Goal: Task Accomplishment & Management: Complete application form

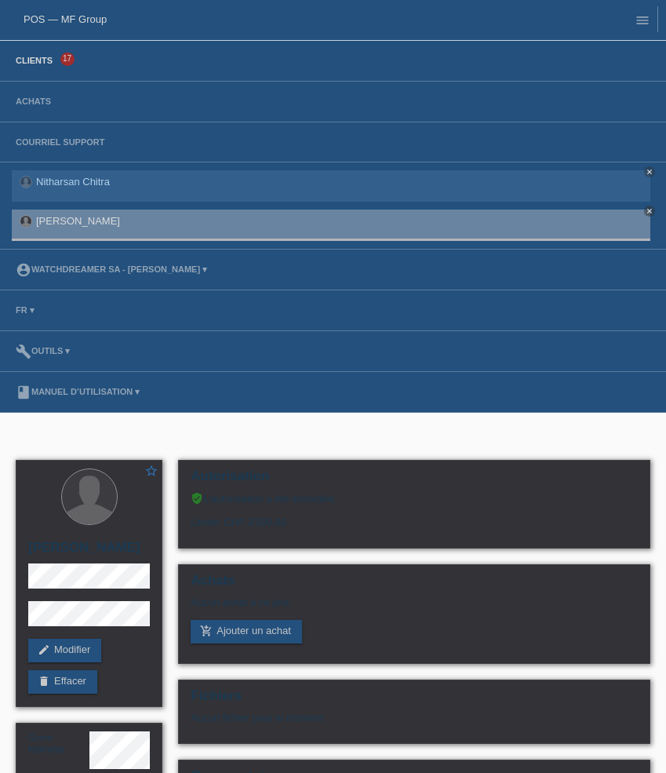
click at [33, 57] on link "Clients" at bounding box center [34, 60] width 53 height 9
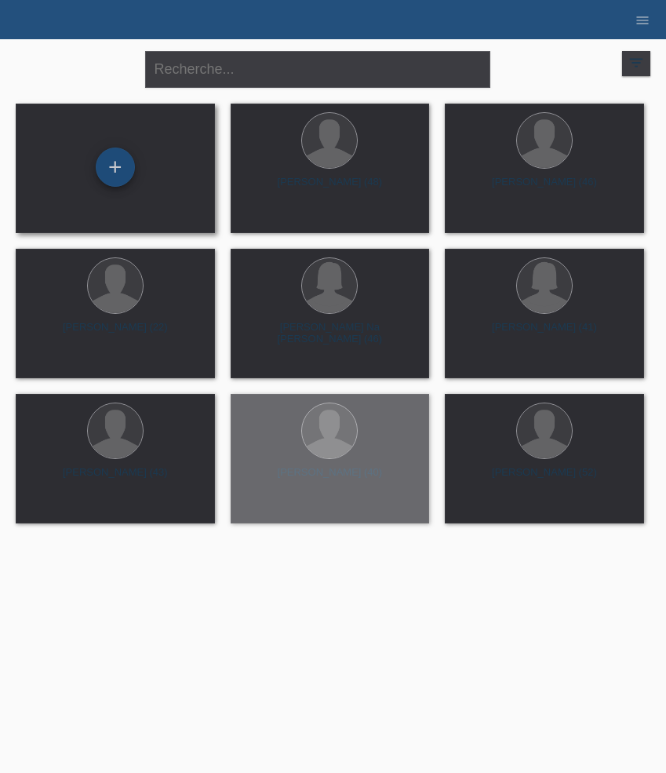
click at [113, 170] on div "+" at bounding box center [115, 167] width 39 height 39
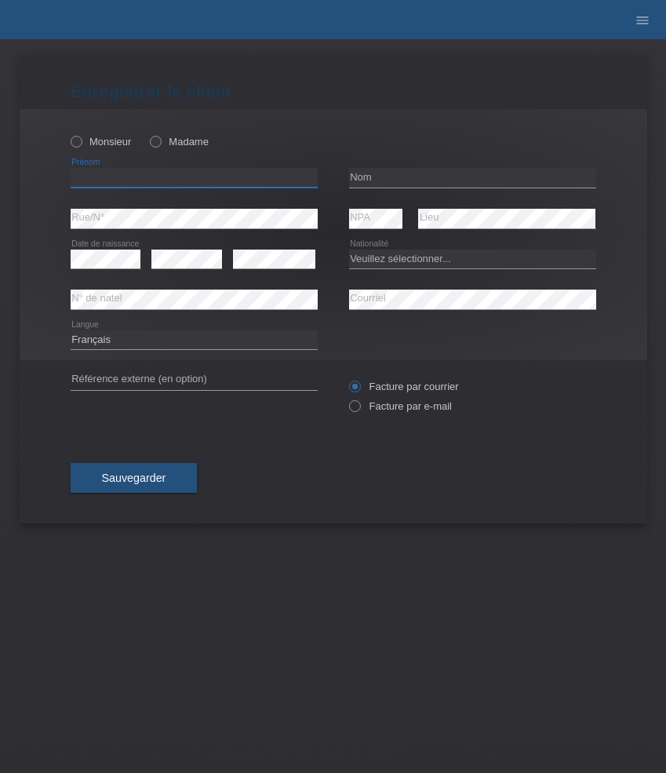
click at [137, 180] on input "text" at bounding box center [194, 178] width 247 height 20
paste input "Jordan"
type input "Jordan"
click at [93, 143] on label "Monsieur" at bounding box center [101, 142] width 61 height 12
click at [81, 143] on input "Monsieur" at bounding box center [76, 141] width 10 height 10
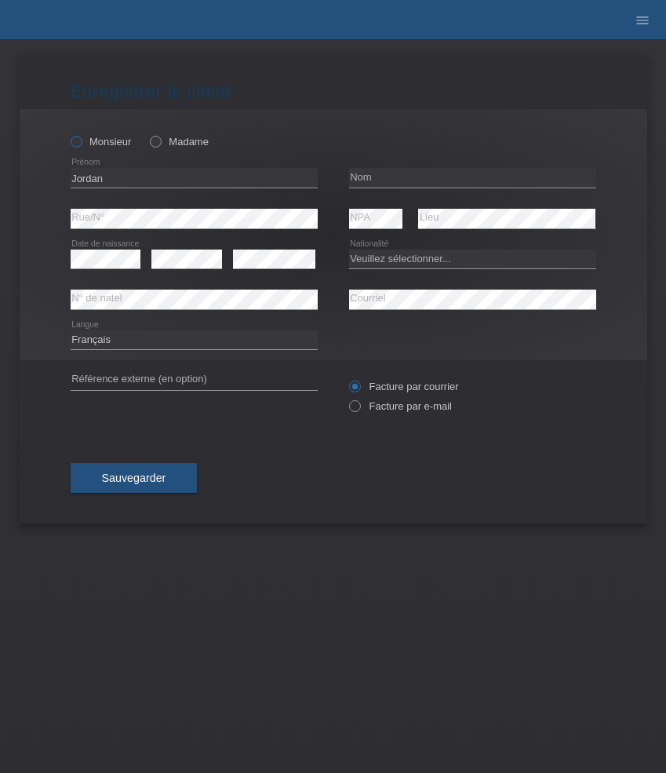
radio input "true"
click at [385, 176] on input "text" at bounding box center [472, 178] width 247 height 20
paste input "Laurent"
type input "[PERSON_NAME]"
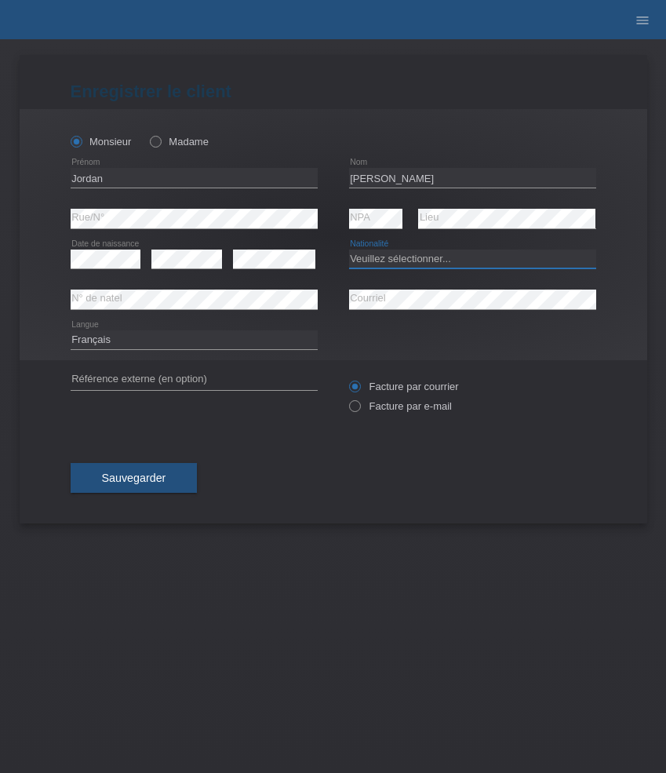
click at [446, 257] on select "Veuillez sélectionner... [GEOGRAPHIC_DATA] [GEOGRAPHIC_DATA] [GEOGRAPHIC_DATA] …" at bounding box center [472, 259] width 247 height 19
select select "FR"
click at [349, 250] on select "Veuillez sélectionner... [GEOGRAPHIC_DATA] [GEOGRAPHIC_DATA] [GEOGRAPHIC_DATA] …" at bounding box center [472, 259] width 247 height 19
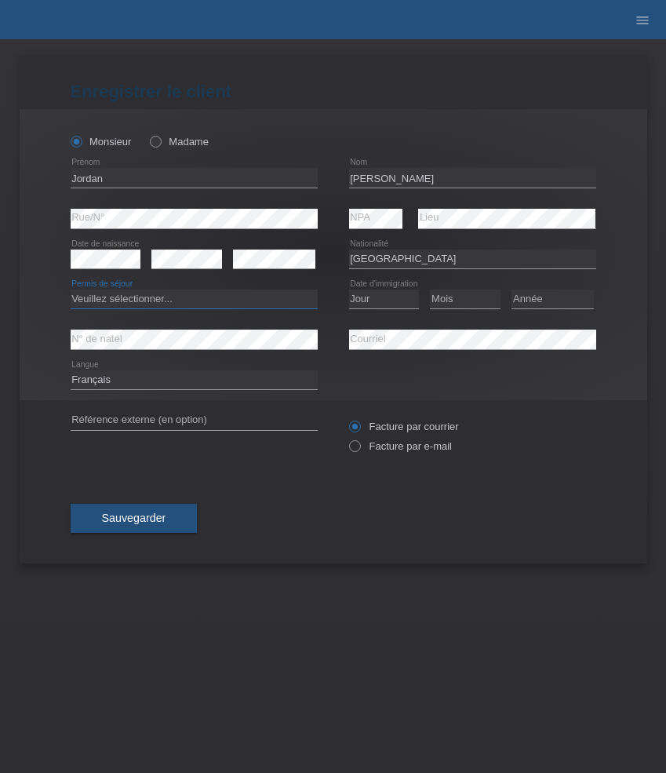
click at [236, 304] on select "Veuillez sélectionner... C B B - Statut de réfugié Autre" at bounding box center [194, 299] width 247 height 19
select select "C"
click at [71, 290] on select "Veuillez sélectionner... C B B - Statut de réfugié Autre" at bounding box center [194, 299] width 247 height 19
click at [390, 297] on select "Jour 01 02 03 04 05 06 07 08 09 10 11" at bounding box center [384, 299] width 71 height 19
select select "15"
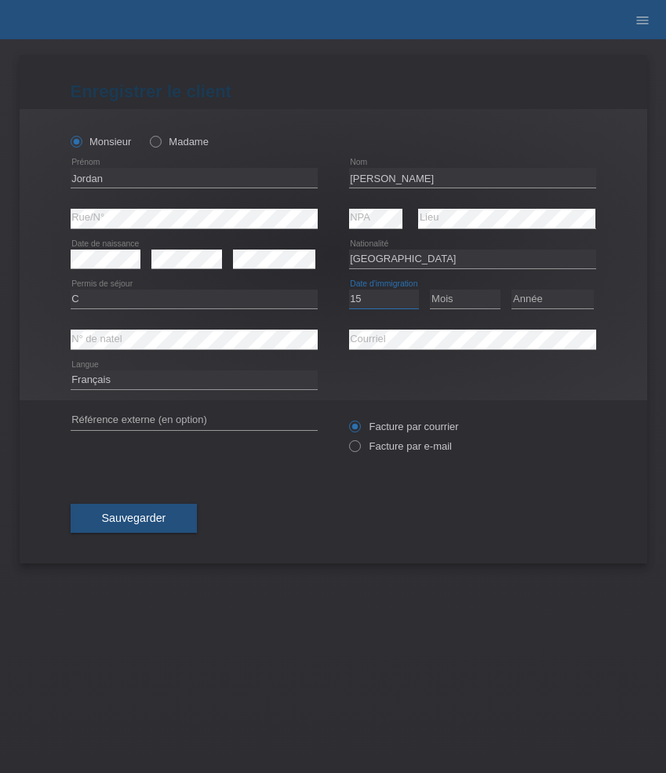
click at [349, 290] on select "Jour 01 02 03 04 05 06 07 08 09 10 11" at bounding box center [384, 299] width 71 height 19
click at [468, 305] on select "Mois 01 02 03 04 05 06 07 08 09 10 11" at bounding box center [465, 299] width 71 height 19
select select "03"
click at [430, 290] on select "Mois 01 02 03 04 05 06 07 08 09 10 11" at bounding box center [465, 299] width 71 height 19
click at [540, 302] on select "Année 2025 2024 2023 2022 2021 2020 2019 2018 2017 2016 2015 2014 2013 2012 201…" at bounding box center [553, 299] width 82 height 19
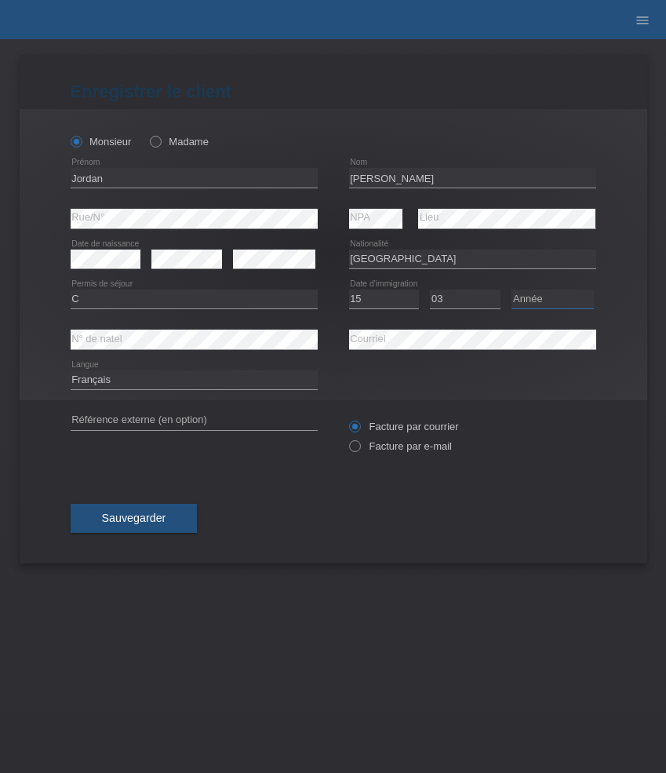
select select "2017"
click at [512, 290] on select "Année 2025 2024 2023 2022 2021 2020 2019 2018 2017 2016 2015 2014 2013 2012 201…" at bounding box center [553, 299] width 82 height 19
click at [422, 451] on label "Facture par e-mail" at bounding box center [400, 446] width 103 height 12
click at [359, 451] on input "Facture par e-mail" at bounding box center [354, 450] width 10 height 20
radio input "true"
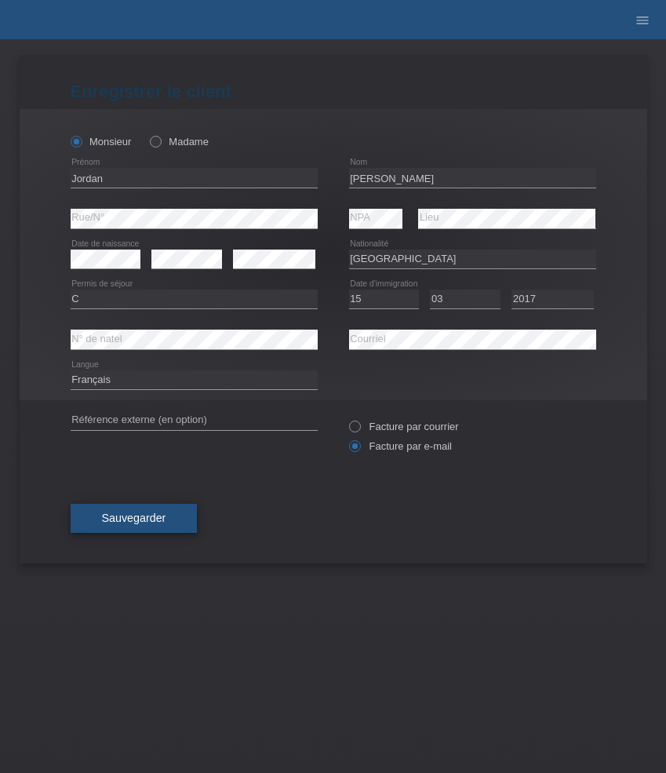
click at [160, 524] on span "Sauvegarder" at bounding box center [134, 518] width 64 height 13
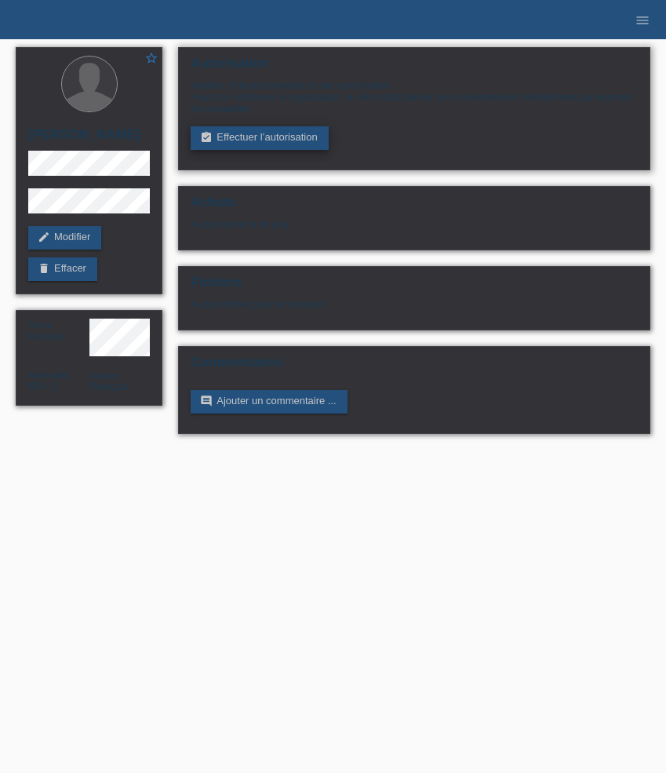
click at [274, 140] on link "assignment_turned_in Effectuer l’autorisation" at bounding box center [259, 138] width 137 height 24
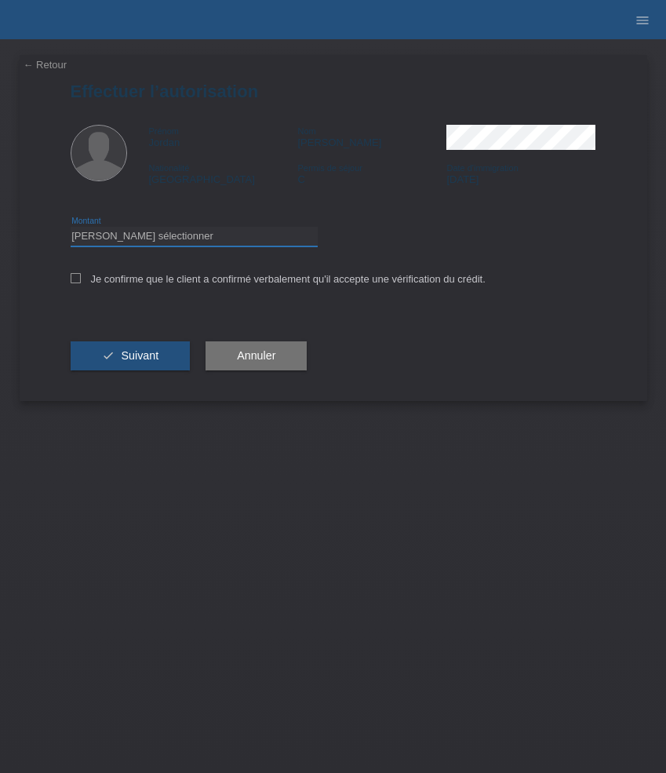
click at [167, 239] on select "Veuillez sélectionner CHF 1.00 - CHF 499.00 CHF 500.00 - CHF 1'999.00 CHF 2'000…" at bounding box center [194, 236] width 247 height 19
select select "3"
click at [71, 229] on select "Veuillez sélectionner CHF 1.00 - CHF 499.00 CHF 500.00 - CHF 1'999.00 CHF 2'000…" at bounding box center [194, 236] width 247 height 19
click at [182, 284] on label "Je confirme que le client a confirmé verbalement qu'il accepte une vérification…" at bounding box center [278, 279] width 415 height 12
click at [81, 283] on input "Je confirme que le client a confirmé verbalement qu'il accepte une vérification…" at bounding box center [76, 278] width 10 height 10
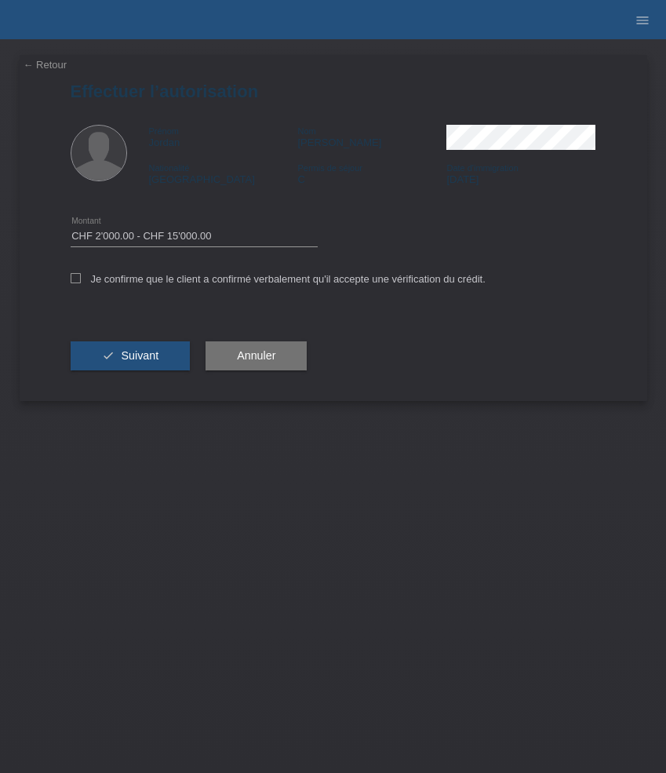
checkbox input "true"
click at [159, 344] on button "check Suivant" at bounding box center [131, 356] width 120 height 30
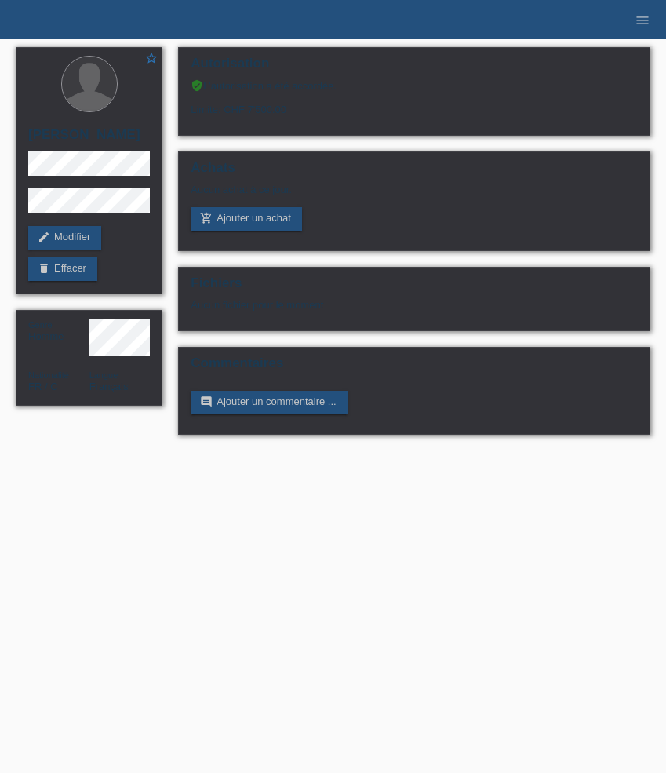
click at [638, 11] on li "menu" at bounding box center [642, 20] width 31 height 40
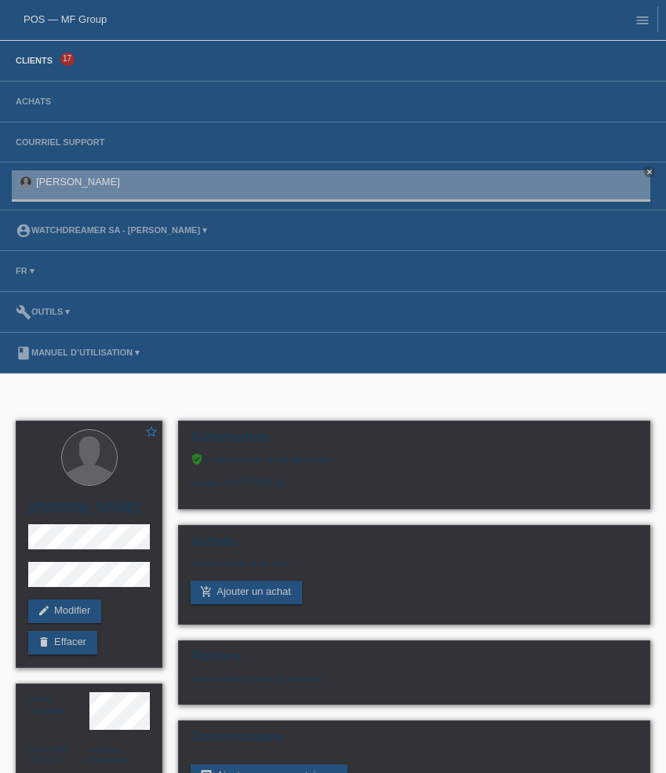
click at [46, 63] on link "Clients" at bounding box center [34, 60] width 53 height 9
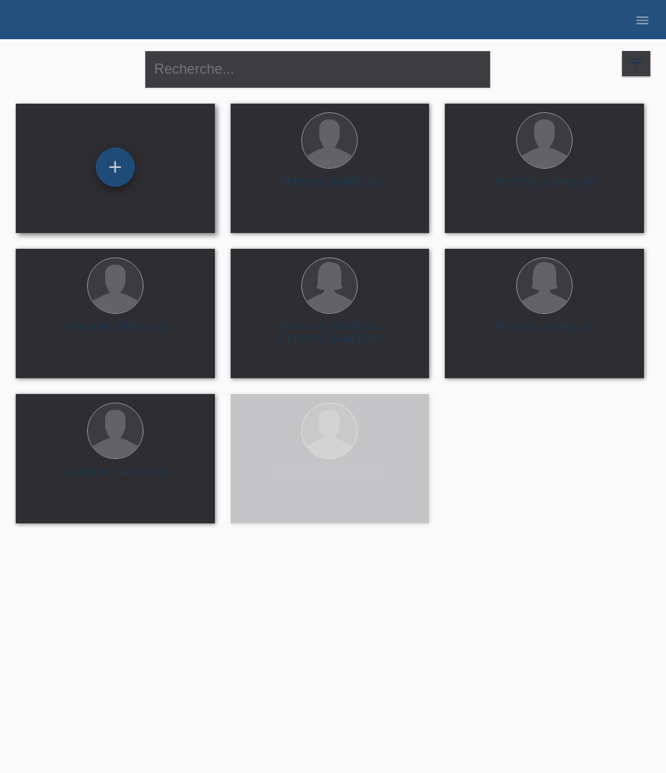
click at [118, 164] on div "+" at bounding box center [115, 167] width 39 height 39
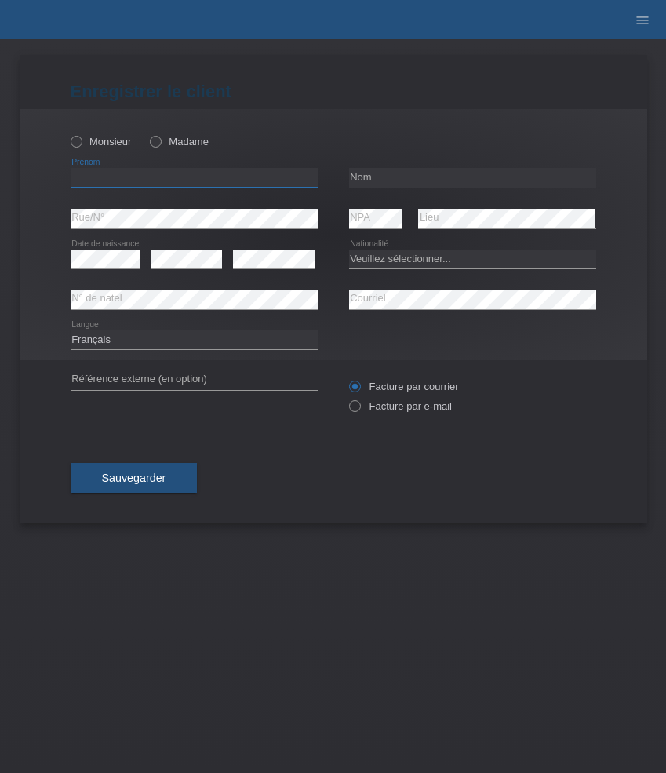
click at [155, 180] on input "text" at bounding box center [194, 178] width 247 height 20
paste input "[PERSON_NAME]"
type input "[PERSON_NAME]"
click at [103, 146] on label "Monsieur" at bounding box center [101, 142] width 61 height 12
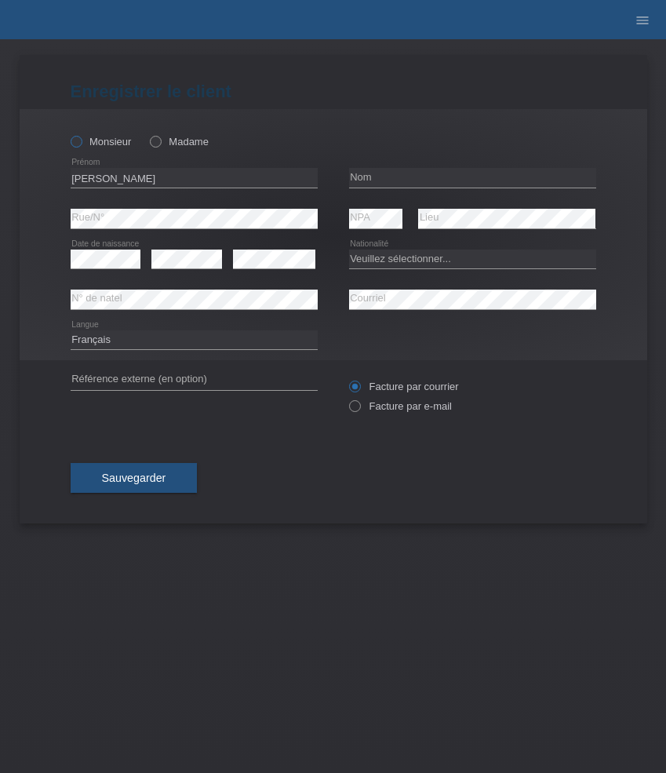
click at [81, 146] on input "Monsieur" at bounding box center [76, 141] width 10 height 10
radio input "true"
click at [387, 177] on input "text" at bounding box center [472, 178] width 247 height 20
paste input "Chandavarkar"
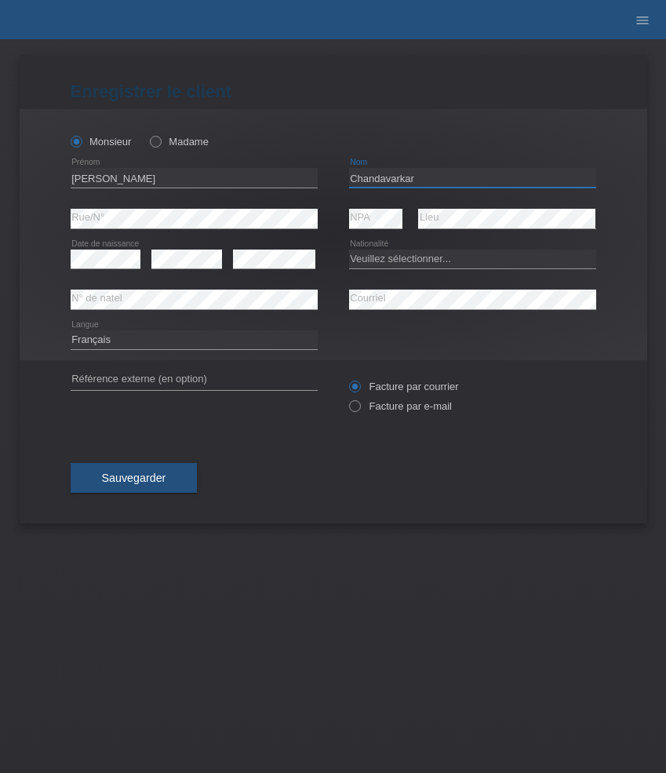
type input "Chandavarkar"
click at [230, 343] on select "Deutsch Français Italiano English" at bounding box center [194, 339] width 247 height 19
select select "de"
click at [71, 330] on select "Deutsch Français Italiano English" at bounding box center [194, 339] width 247 height 19
click at [392, 411] on label "Facture par e-mail" at bounding box center [400, 406] width 103 height 12
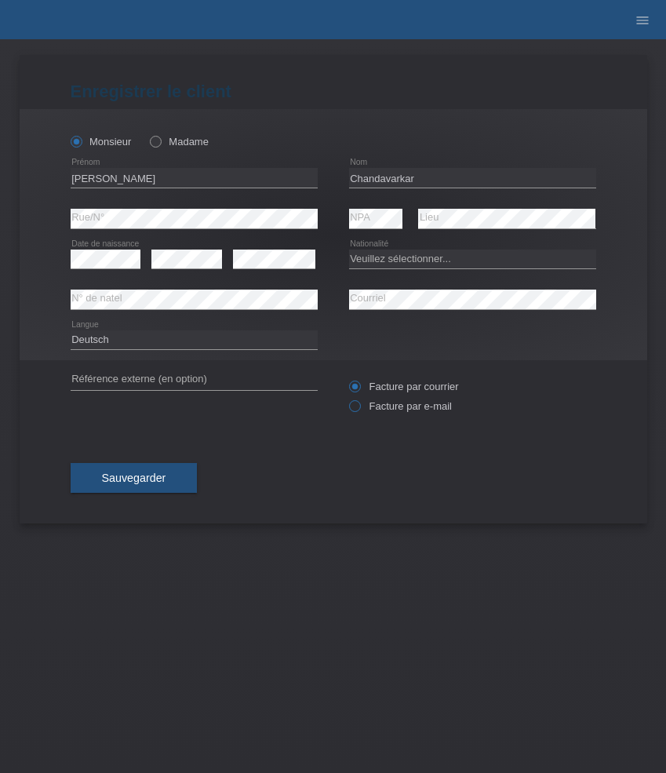
click at [359, 411] on input "Facture par e-mail" at bounding box center [354, 410] width 10 height 20
radio input "true"
click at [443, 263] on select "Veuillez sélectionner... Suisse Allemagne Autriche Liechtenstein ------------ A…" at bounding box center [472, 259] width 247 height 19
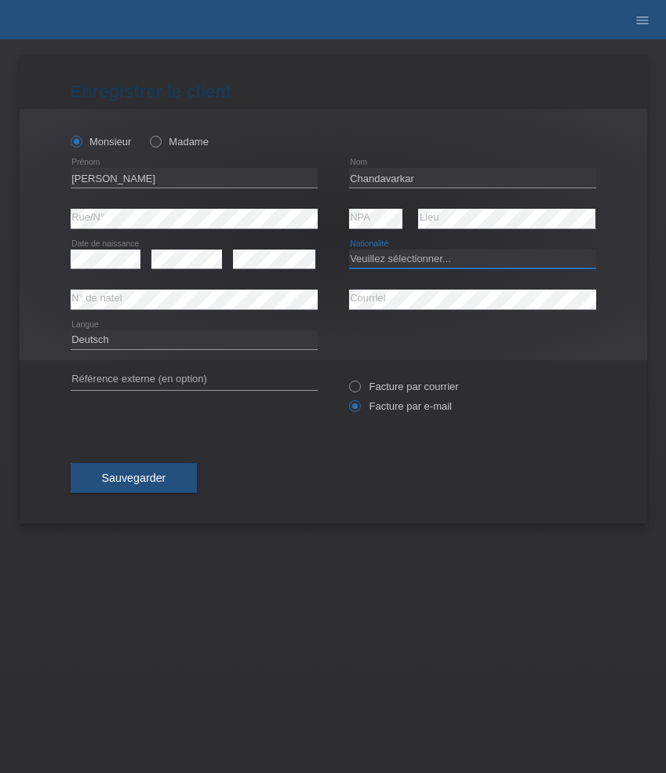
select select "IN"
click at [349, 250] on select "Veuillez sélectionner... Suisse Allemagne Autriche Liechtenstein ------------ A…" at bounding box center [472, 259] width 247 height 19
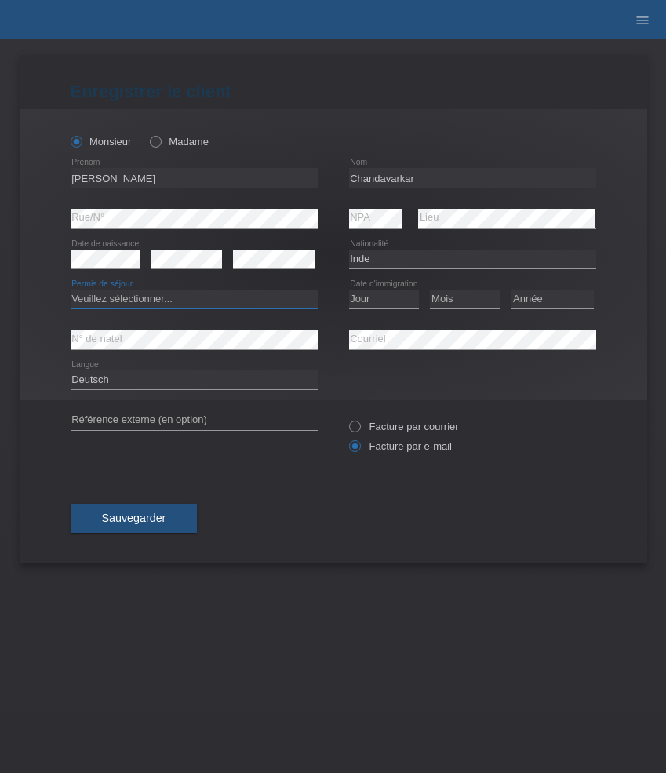
click at [213, 300] on select "Veuillez sélectionner... C B B - Statut de réfugié Autre" at bounding box center [194, 299] width 247 height 19
select select "C"
click at [71, 290] on select "Veuillez sélectionner... C B B - Statut de réfugié Autre" at bounding box center [194, 299] width 247 height 19
click at [389, 304] on select "Jour 01 02 03 04 05 06 07 08 09 10 11" at bounding box center [384, 299] width 71 height 19
click at [403, 305] on select "Jour 01 02 03 04 05 06 07 08 09 10 11" at bounding box center [384, 299] width 71 height 19
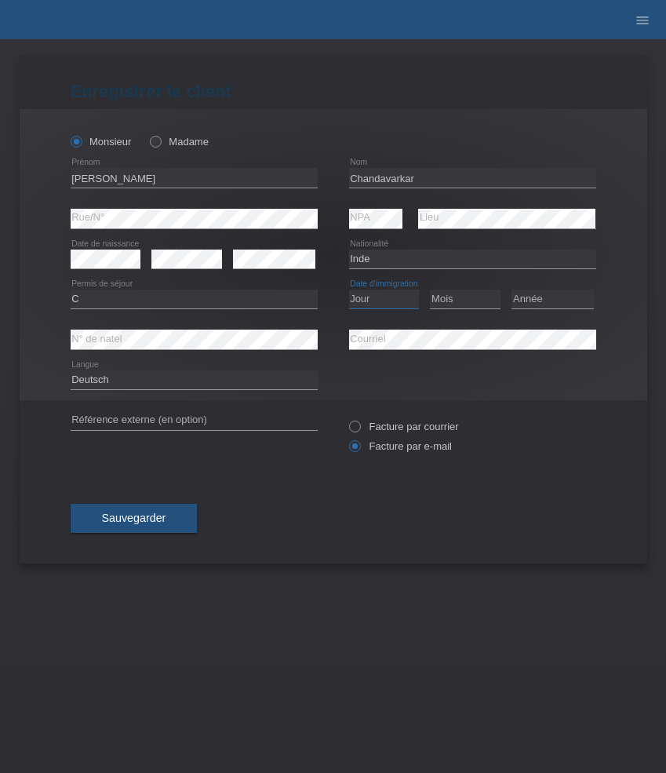
click at [403, 305] on select "Jour 01 02 03 04 05 06 07 08 09 10 11" at bounding box center [384, 299] width 71 height 19
click at [381, 304] on select "Jour 01 02 03 04 05 06 07 08 09 10 11" at bounding box center [384, 299] width 71 height 19
select select "31"
click at [349, 290] on select "Jour 01 02 03 04 05 06 07 08 09 10 11" at bounding box center [384, 299] width 71 height 19
click at [460, 294] on select "Mois 01 02 03 04 05 06 07 08 09 10 11" at bounding box center [465, 299] width 71 height 19
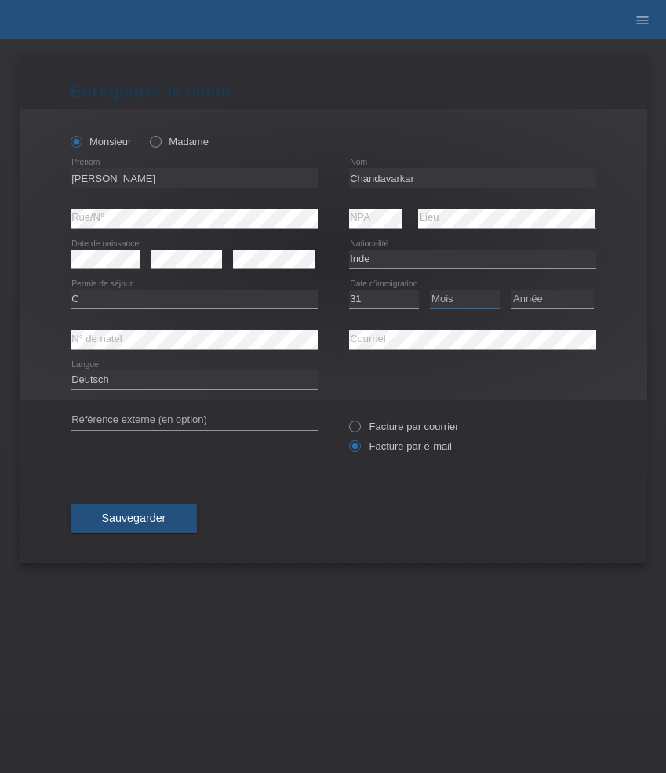
select select "12"
click at [430, 290] on select "Mois 01 02 03 04 05 06 07 08 09 10 11" at bounding box center [465, 299] width 71 height 19
click at [560, 302] on select "Année 2025 2024 2023 2022 2021 2020 2019 2018 2017 2016 2015 2014 2013 2012 201…" at bounding box center [553, 299] width 82 height 19
select select "2011"
click at [512, 290] on select "Année 2025 2024 2023 2022 2021 2020 2019 2018 2017 2016 2015 2014 2013 2012 201…" at bounding box center [553, 299] width 82 height 19
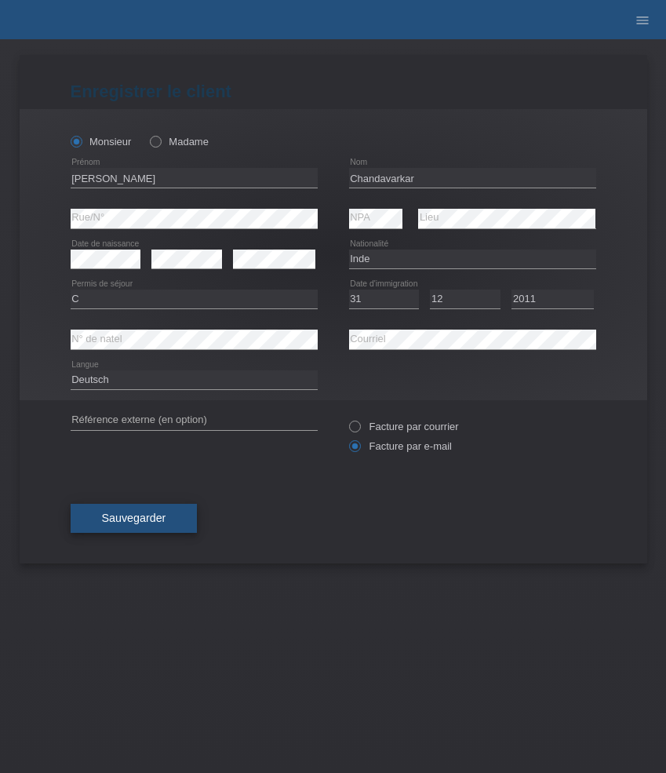
click at [151, 512] on button "Sauvegarder" at bounding box center [134, 519] width 127 height 30
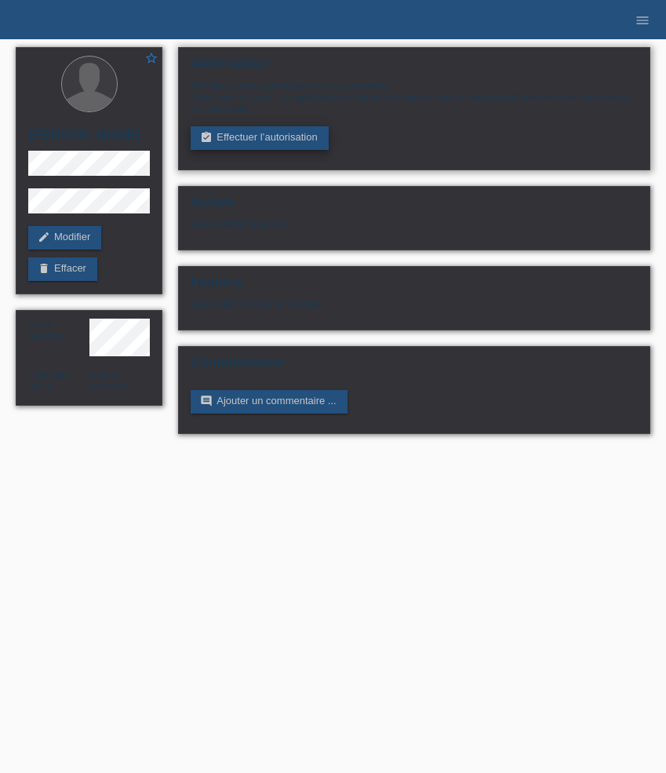
click at [238, 140] on link "assignment_turned_in Effectuer l’autorisation" at bounding box center [259, 138] width 137 height 24
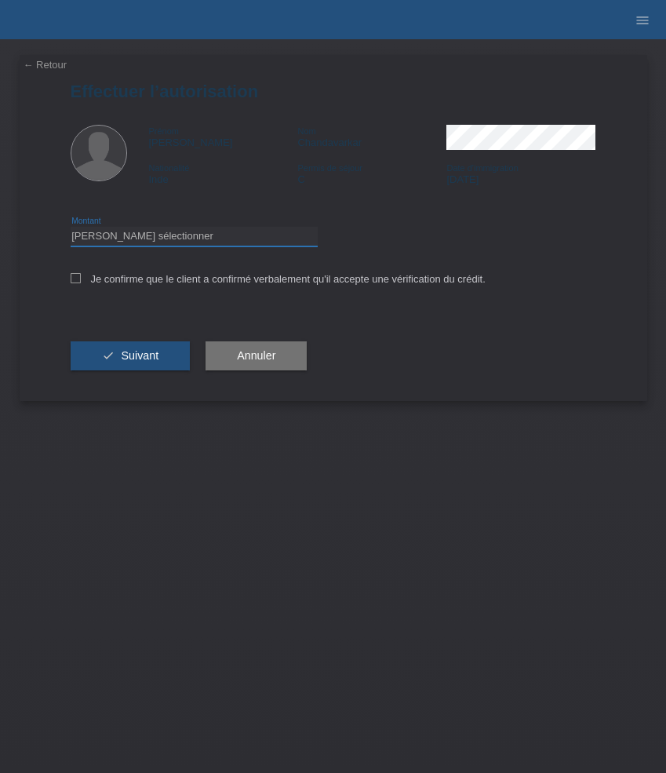
click at [191, 230] on select "Veuillez sélectionner CHF 1.00 - CHF 499.00 CHF 500.00 - CHF 1'999.00 CHF 2'000…" at bounding box center [194, 236] width 247 height 19
select select "3"
click at [71, 229] on select "Veuillez sélectionner CHF 1.00 - CHF 499.00 CHF 500.00 - CHF 1'999.00 CHF 2'000…" at bounding box center [194, 236] width 247 height 19
click at [169, 284] on label "Je confirme que le client a confirmé verbalement qu'il accepte une vérification…" at bounding box center [278, 279] width 415 height 12
click at [81, 283] on input "Je confirme que le client a confirmé verbalement qu'il accepte une vérification…" at bounding box center [76, 278] width 10 height 10
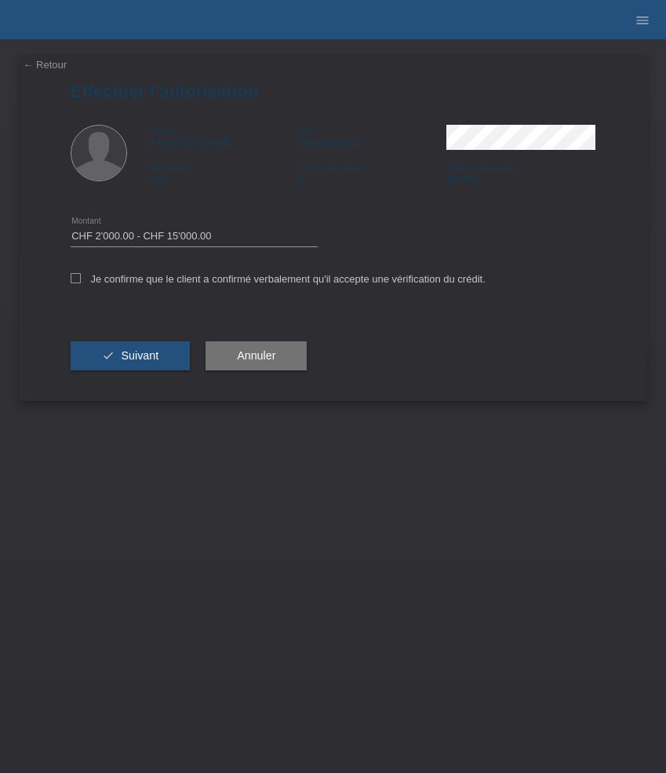
checkbox input "true"
click at [150, 354] on span "Suivant" at bounding box center [140, 355] width 38 height 13
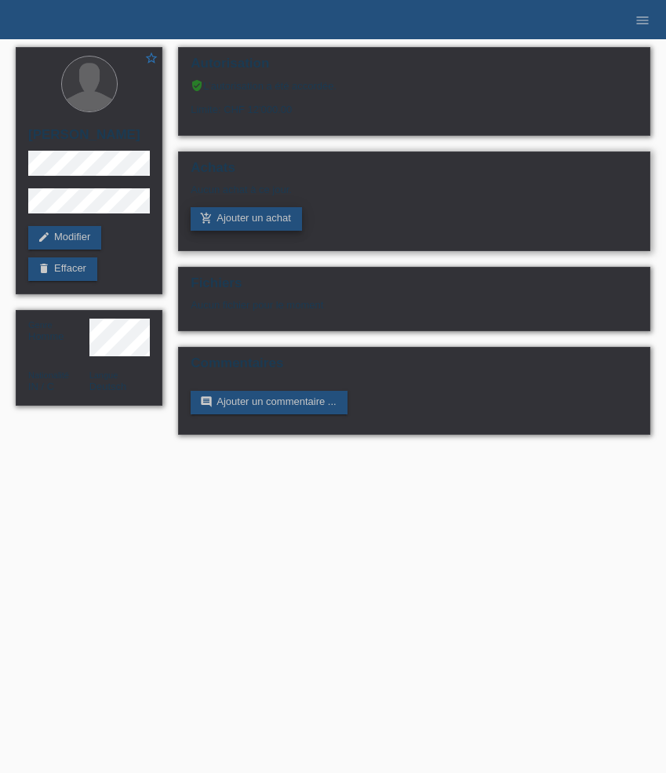
click at [233, 219] on link "add_shopping_cart Ajouter un achat" at bounding box center [246, 219] width 111 height 24
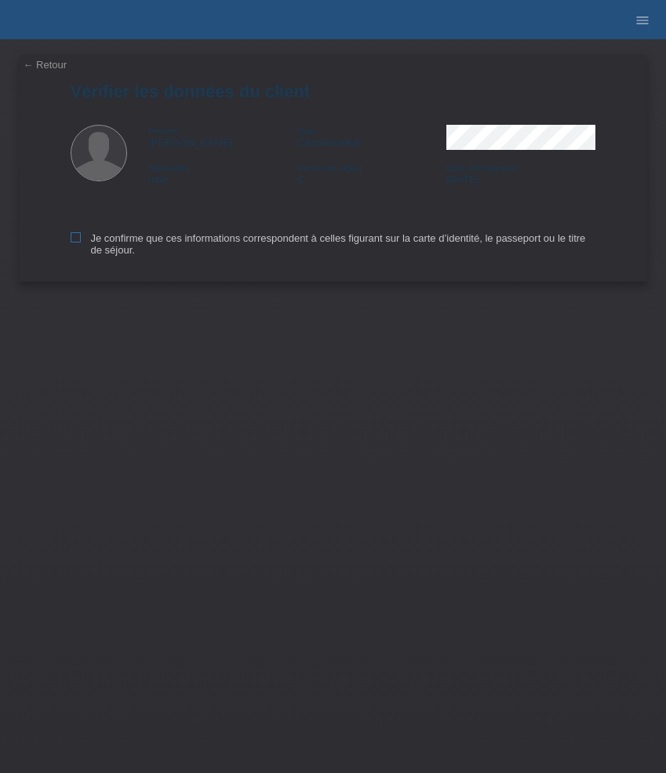
click at [111, 240] on label "Je confirme que ces informations correspondent à celles figurant sur la carte d…" at bounding box center [334, 244] width 526 height 24
click at [81, 240] on input "Je confirme que ces informations correspondent à celles figurant sur la carte d…" at bounding box center [76, 237] width 10 height 10
checkbox input "true"
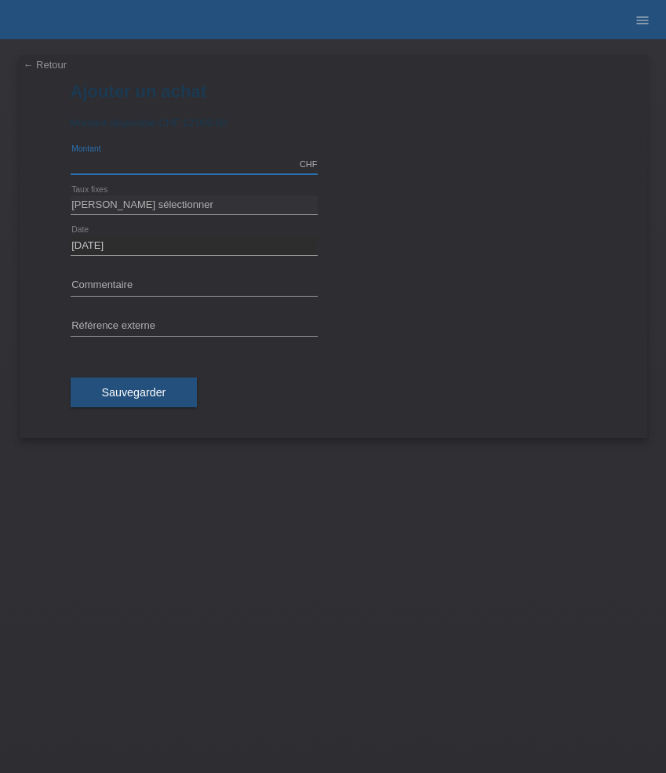
click at [220, 169] on input "text" at bounding box center [194, 165] width 247 height 20
type input "6613.00"
click at [207, 206] on select "Veuillez sélectionner 6 versements 12 versements 24 versements 36 versements 48…" at bounding box center [194, 204] width 247 height 19
click at [180, 200] on select "Veuillez sélectionner 6 versements 12 versements 24 versements 36 versements 48…" at bounding box center [194, 204] width 247 height 19
select select "626"
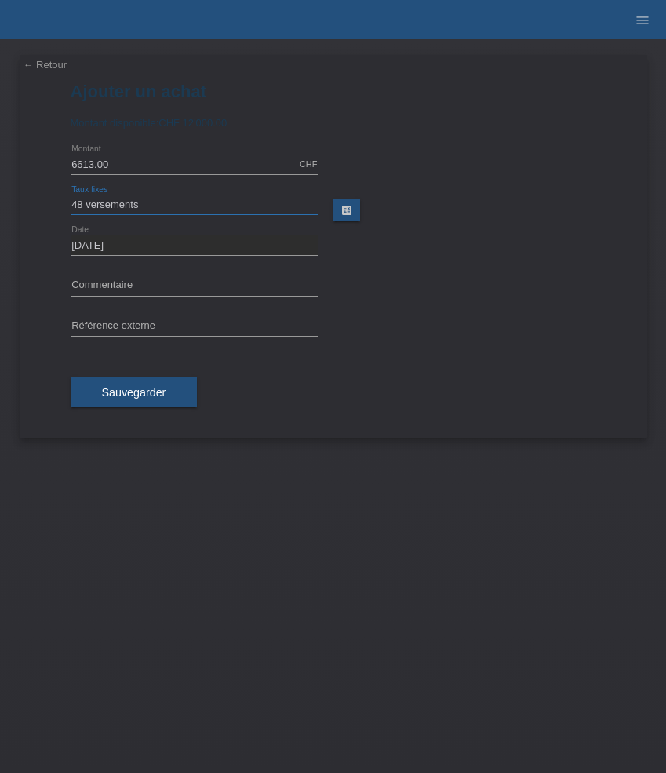
click at [71, 195] on select "Veuillez sélectionner 6 versements 12 versements 24 versements 36 versements 48…" at bounding box center [194, 204] width 247 height 19
click at [163, 293] on input "text" at bounding box center [194, 286] width 247 height 20
paste input "Montblanc 1858 Geosphere 0 Oxygen Limited Edition - 42mm MB129415"
type input "Montblanc 1858 Geosphere 0 Oxygen Limited Edition - 42mm MB129415"
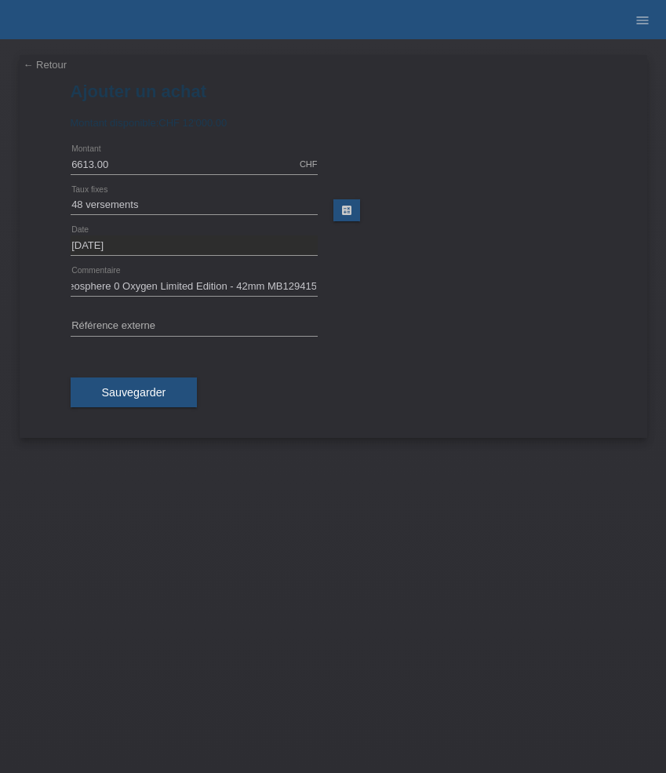
scroll to position [0, 0]
click at [179, 331] on input "text" at bounding box center [194, 327] width 247 height 20
paste input "534412"
type input "534412"
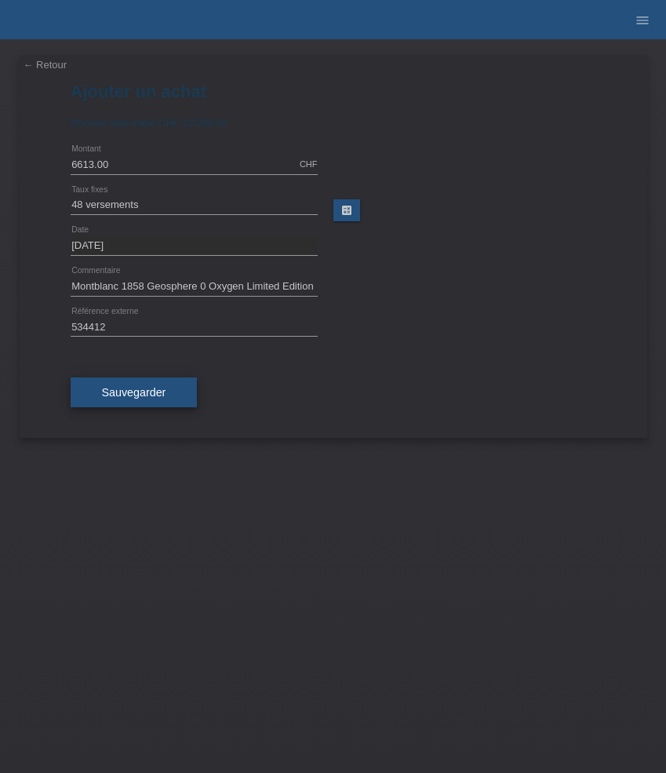
click at [159, 404] on button "Sauvegarder" at bounding box center [134, 392] width 127 height 30
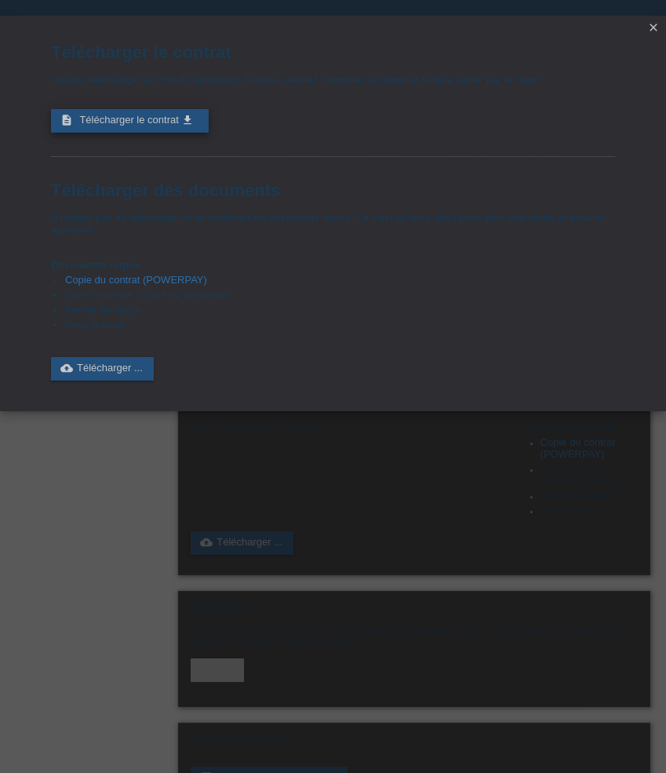
click at [155, 126] on span "Télécharger le contrat" at bounding box center [128, 120] width 99 height 12
click at [654, 26] on icon "close" at bounding box center [653, 27] width 13 height 13
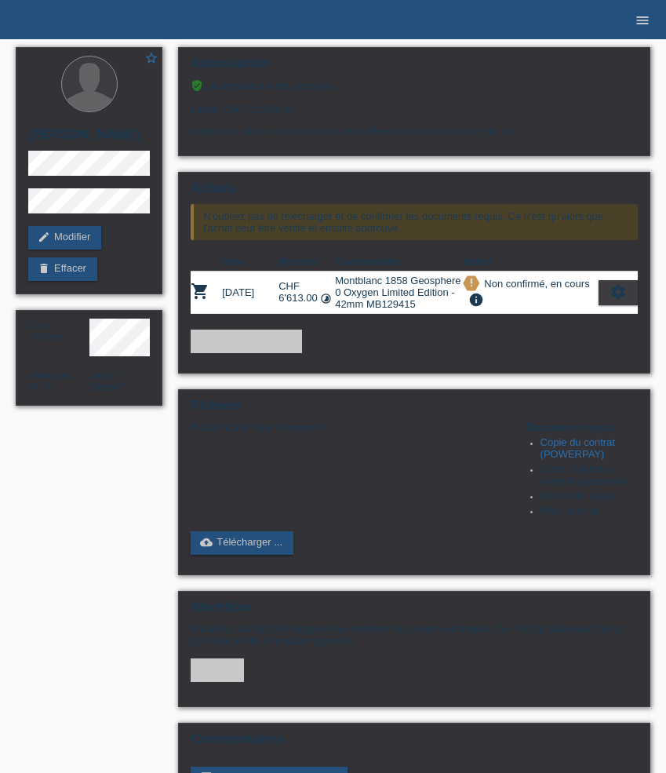
click at [643, 19] on icon "menu" at bounding box center [643, 21] width 16 height 16
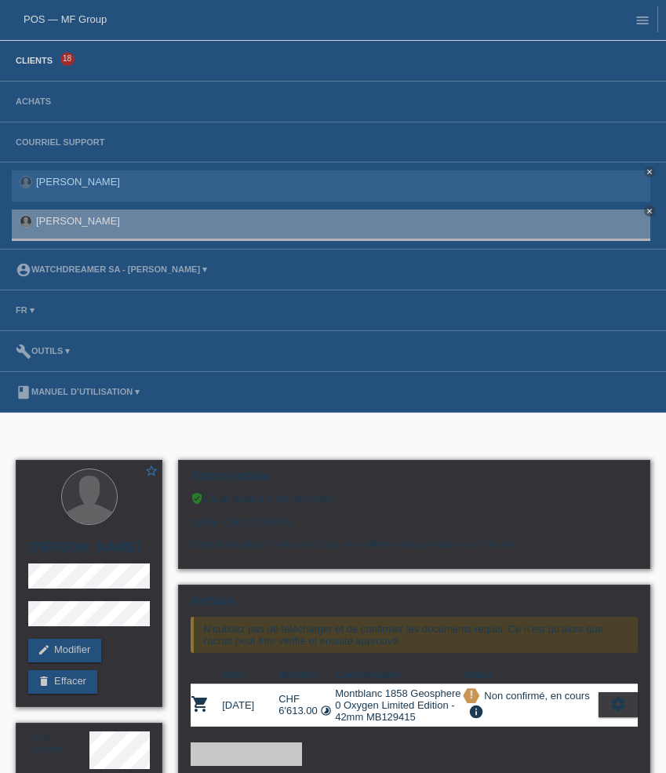
click at [39, 59] on link "Clients" at bounding box center [34, 60] width 53 height 9
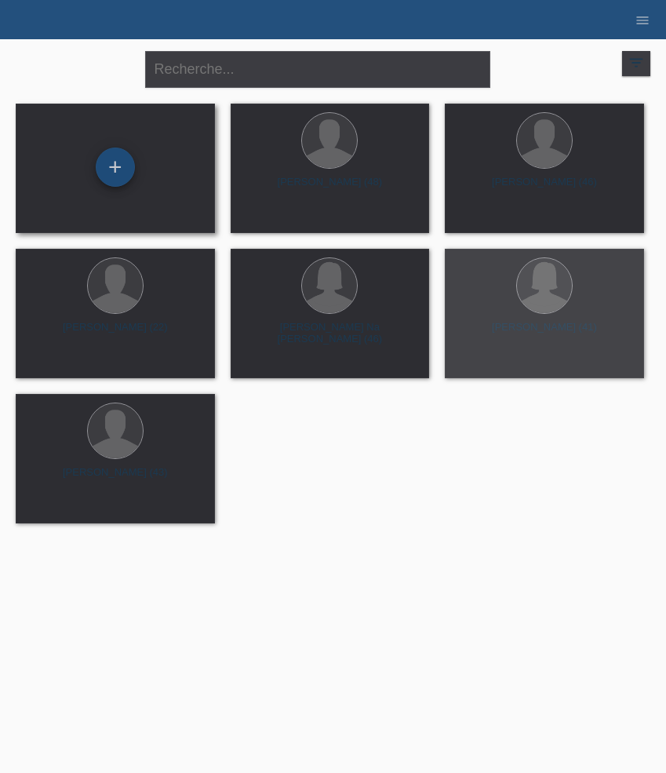
click at [125, 171] on div "+" at bounding box center [115, 167] width 39 height 39
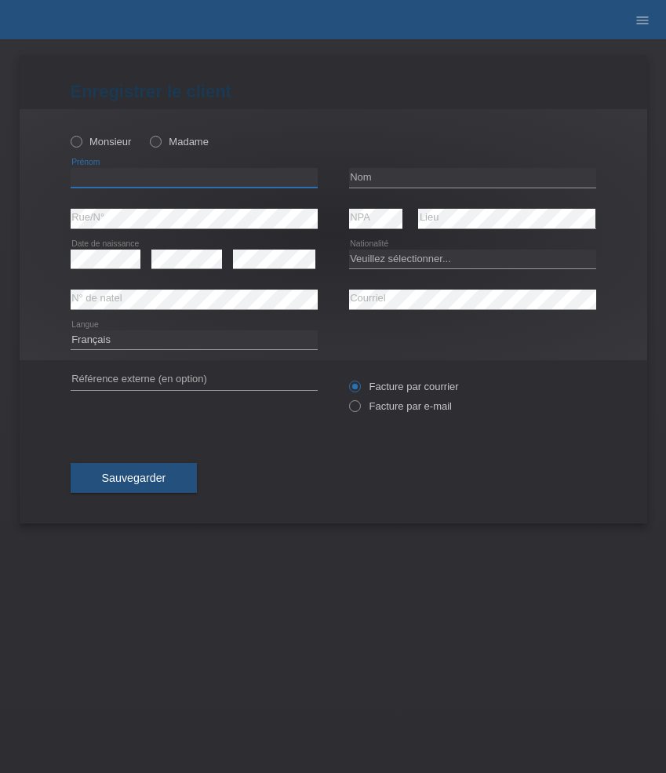
click at [125, 177] on input "text" at bounding box center [194, 178] width 247 height 20
paste input "[PERSON_NAME]"
type input "[PERSON_NAME]"
click at [103, 155] on div "Monsieur Madame" at bounding box center [194, 142] width 247 height 32
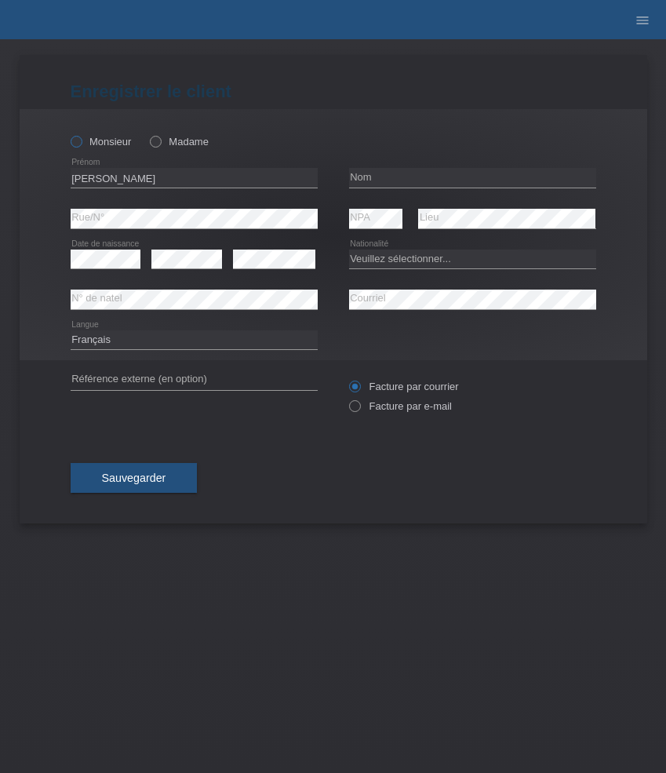
click at [103, 148] on label "Monsieur" at bounding box center [101, 142] width 61 height 12
click at [81, 146] on input "Monsieur" at bounding box center [76, 141] width 10 height 10
radio input "true"
click at [381, 173] on input "text" at bounding box center [472, 178] width 247 height 20
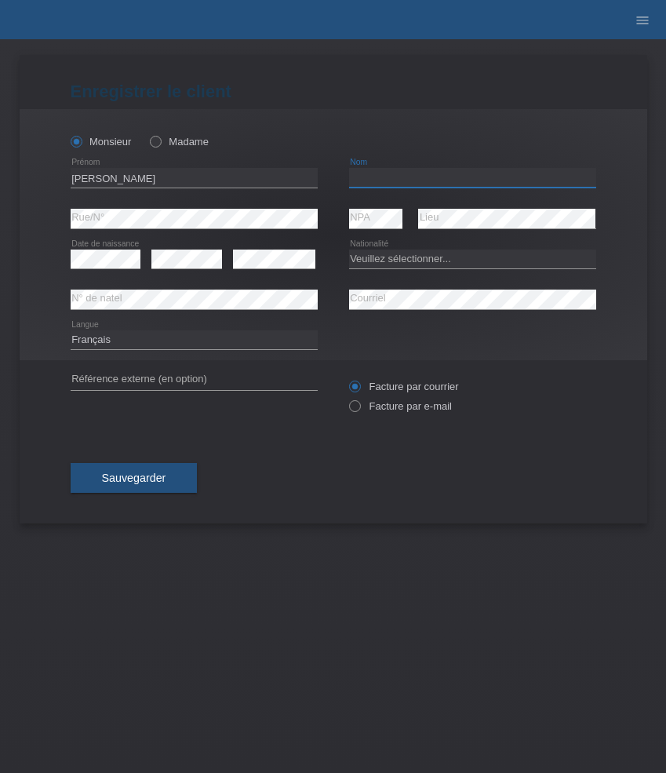
paste input "Buffe"
type input "Buffe"
click at [385, 257] on select "Veuillez sélectionner... Suisse Allemagne Autriche Liechtenstein ------------ A…" at bounding box center [472, 259] width 247 height 19
select select "CH"
click at [349, 250] on select "Veuillez sélectionner... Suisse Allemagne Autriche Liechtenstein ------------ A…" at bounding box center [472, 259] width 247 height 19
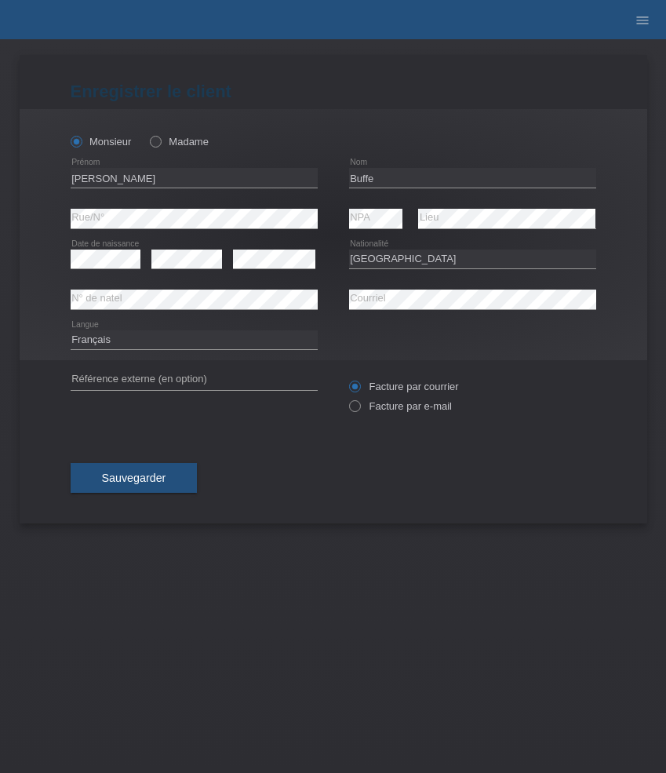
click at [185, 248] on div "error" at bounding box center [186, 259] width 71 height 40
click at [401, 403] on label "Facture par e-mail" at bounding box center [400, 406] width 103 height 12
click at [359, 403] on input "Facture par e-mail" at bounding box center [354, 410] width 10 height 20
radio input "true"
click at [92, 483] on button "Sauvegarder" at bounding box center [134, 478] width 127 height 30
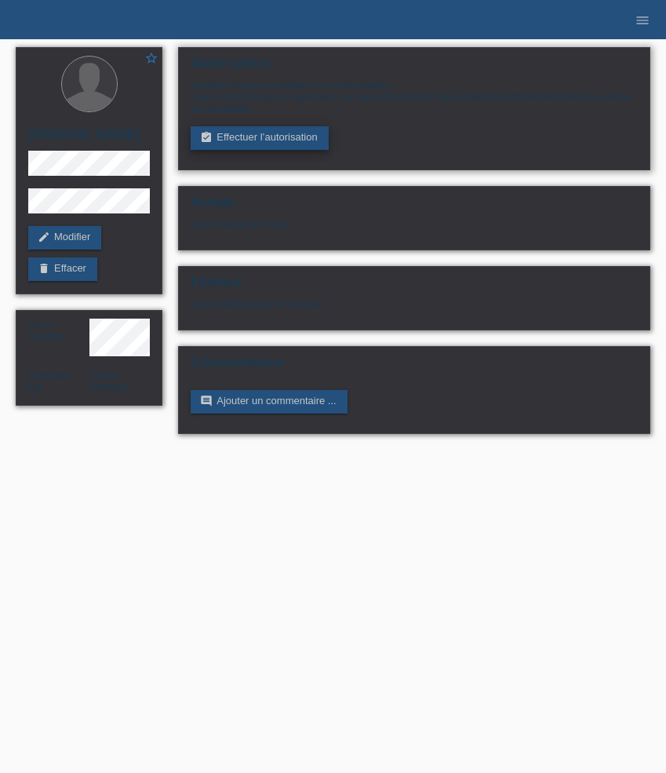
click at [227, 135] on link "assignment_turned_in Effectuer l’autorisation" at bounding box center [259, 138] width 137 height 24
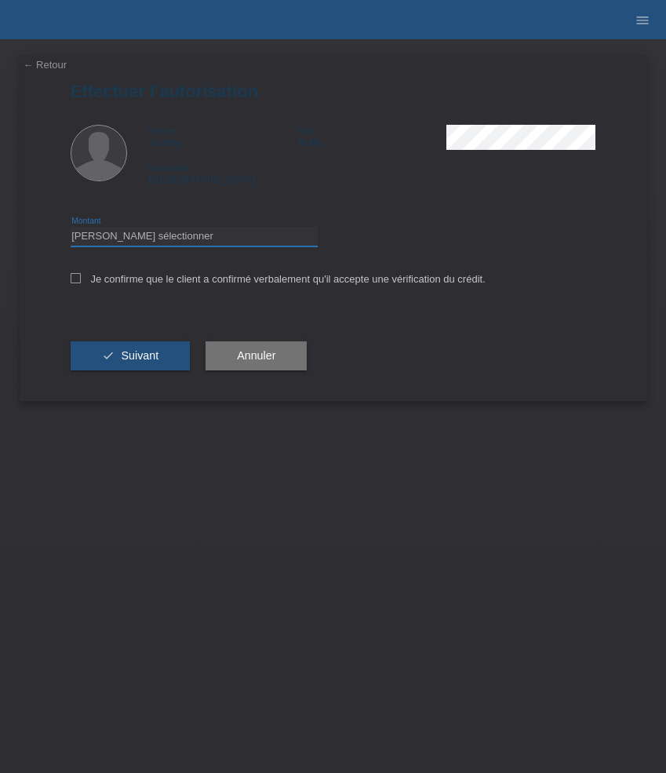
click at [250, 234] on select "Veuillez sélectionner CHF 1.00 - CHF 499.00 CHF 500.00 - CHF 1'999.00 CHF 2'000…" at bounding box center [194, 236] width 247 height 19
select select "3"
click at [71, 229] on select "Veuillez sélectionner CHF 1.00 - CHF 499.00 CHF 500.00 - CHF 1'999.00 CHF 2'000…" at bounding box center [194, 236] width 247 height 19
click at [248, 279] on label "Je confirme que le client a confirmé verbalement qu'il accepte une vérification…" at bounding box center [278, 279] width 415 height 12
click at [81, 279] on input "Je confirme que le client a confirmé verbalement qu'il accepte une vérification…" at bounding box center [76, 278] width 10 height 10
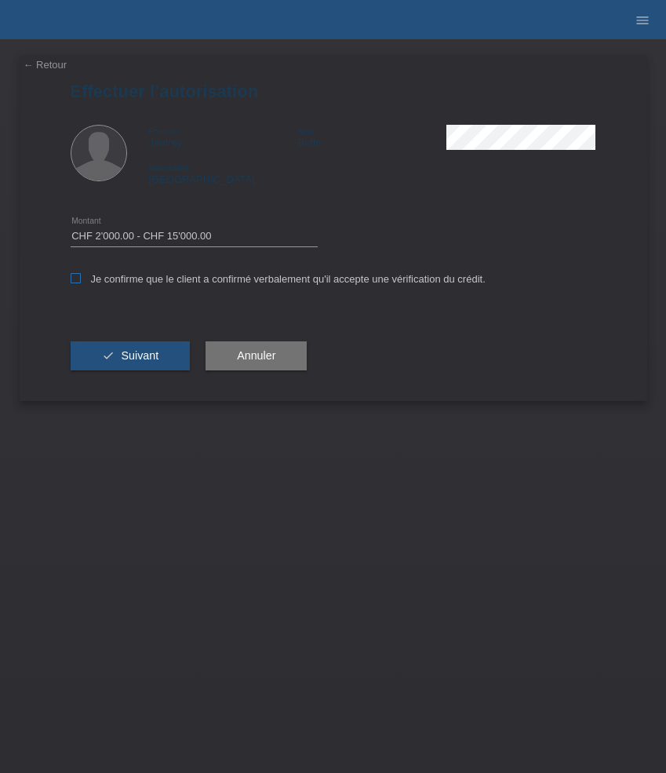
checkbox input "true"
click at [126, 359] on span "Suivant" at bounding box center [140, 355] width 38 height 13
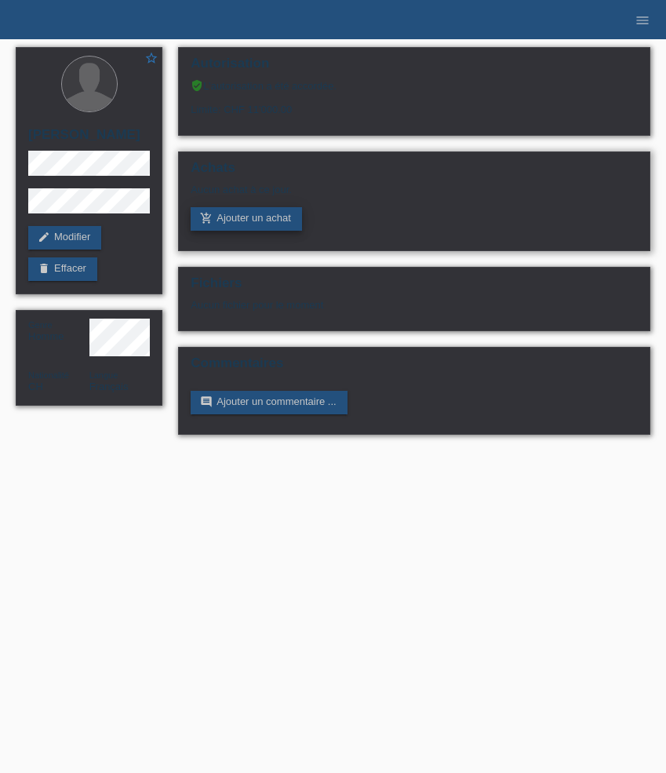
click at [230, 223] on link "add_shopping_cart Ajouter un achat" at bounding box center [246, 219] width 111 height 24
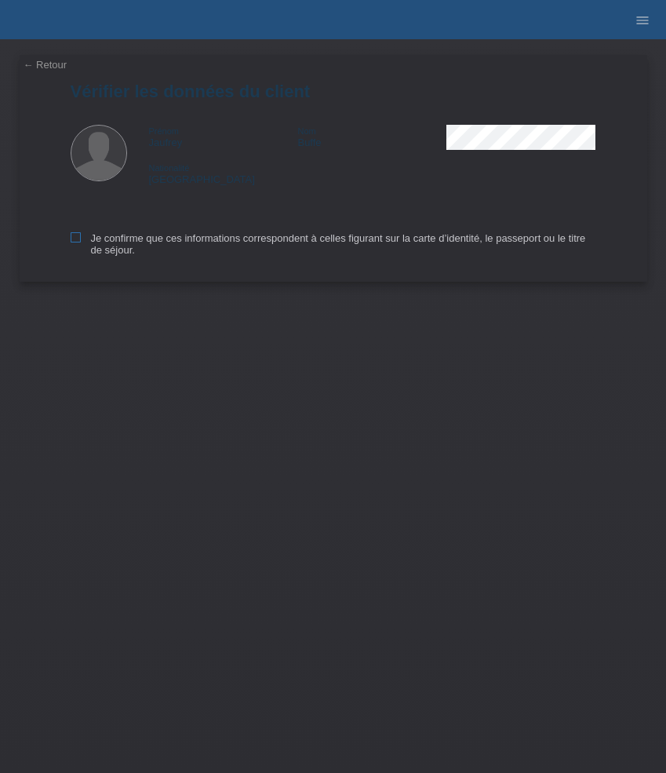
click at [115, 241] on label "Je confirme que ces informations correspondent à celles figurant sur la carte d…" at bounding box center [334, 244] width 526 height 24
click at [81, 241] on input "Je confirme que ces informations correspondent à celles figurant sur la carte d…" at bounding box center [76, 237] width 10 height 10
checkbox input "true"
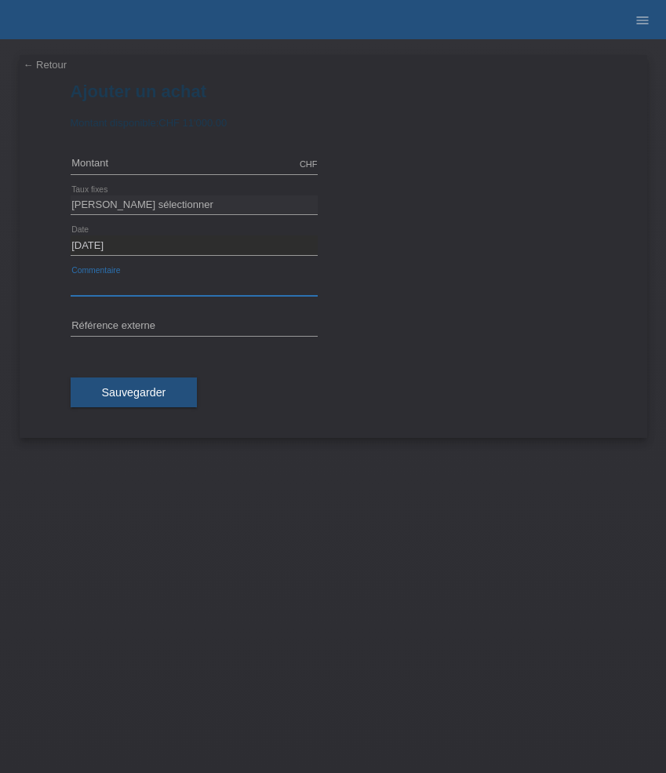
click at [136, 284] on input "text" at bounding box center [194, 286] width 247 height 20
paste input "Rolex Oyster Perpetual 116000 - 36mm 116000"
type input "Rolex Oyster Perpetual 116000 - 36mm 116000"
click at [155, 155] on div "CHF error Montant" at bounding box center [194, 164] width 247 height 41
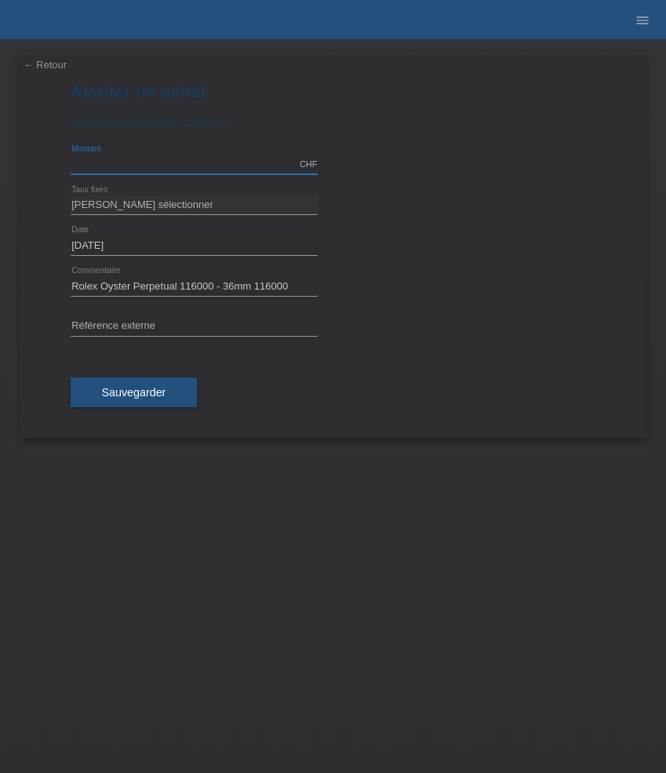
click at [155, 160] on input "text" at bounding box center [194, 165] width 247 height 20
type input "9200.00"
click at [201, 204] on select "Veuillez sélectionner 6 versements 12 versements 24 versements 36 versements 48…" at bounding box center [194, 204] width 247 height 19
select select "626"
click at [71, 195] on select "Veuillez sélectionner 6 versements 12 versements 24 versements 36 versements 48…" at bounding box center [194, 204] width 247 height 19
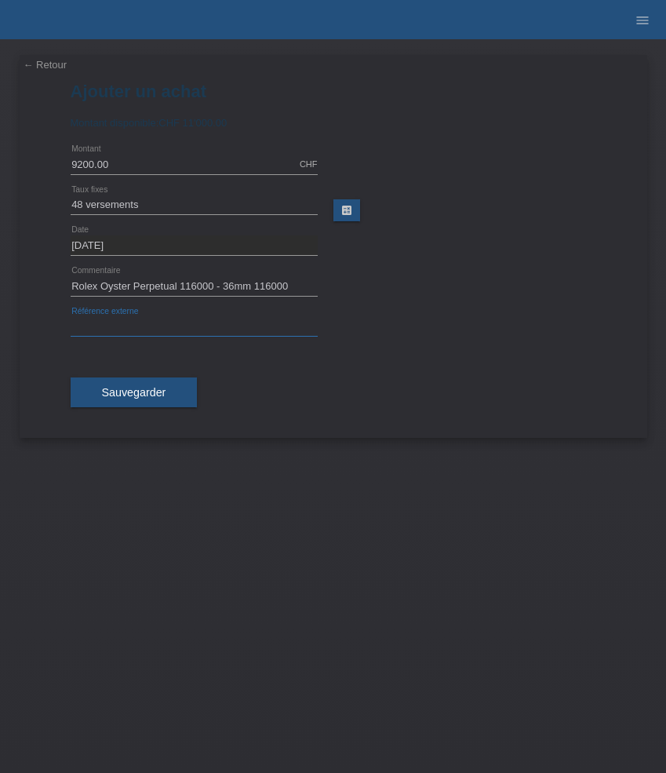
click at [180, 323] on input "text" at bounding box center [194, 327] width 247 height 20
paste input "534452"
type input "534452"
click at [145, 389] on span "Sauvegarder" at bounding box center [134, 392] width 64 height 13
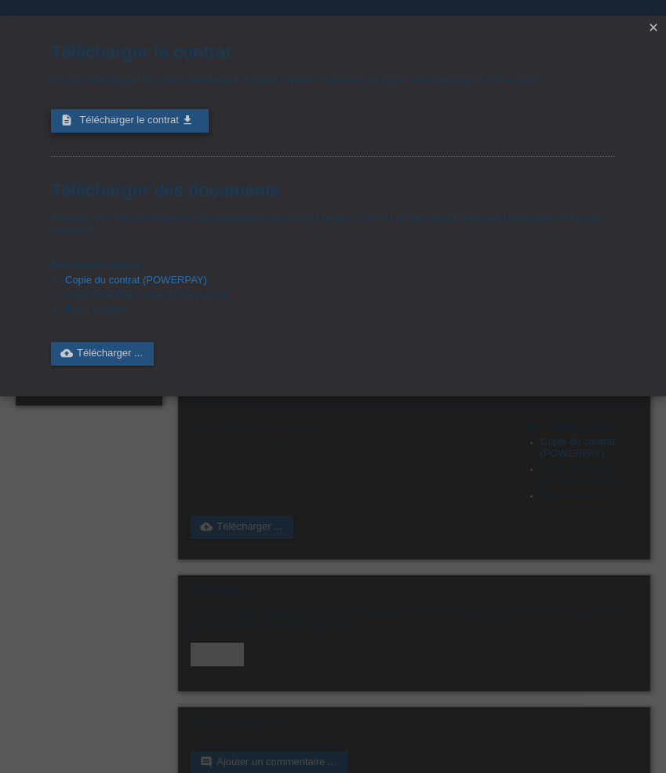
click at [151, 118] on span "Télécharger le contrat" at bounding box center [128, 120] width 99 height 12
click at [654, 30] on icon "close" at bounding box center [653, 27] width 13 height 13
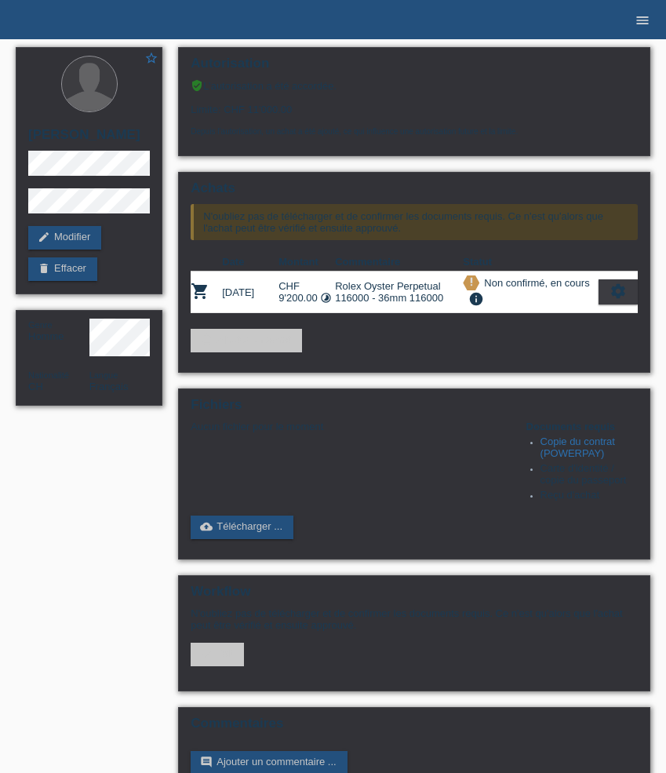
click at [641, 22] on icon "menu" at bounding box center [643, 21] width 16 height 16
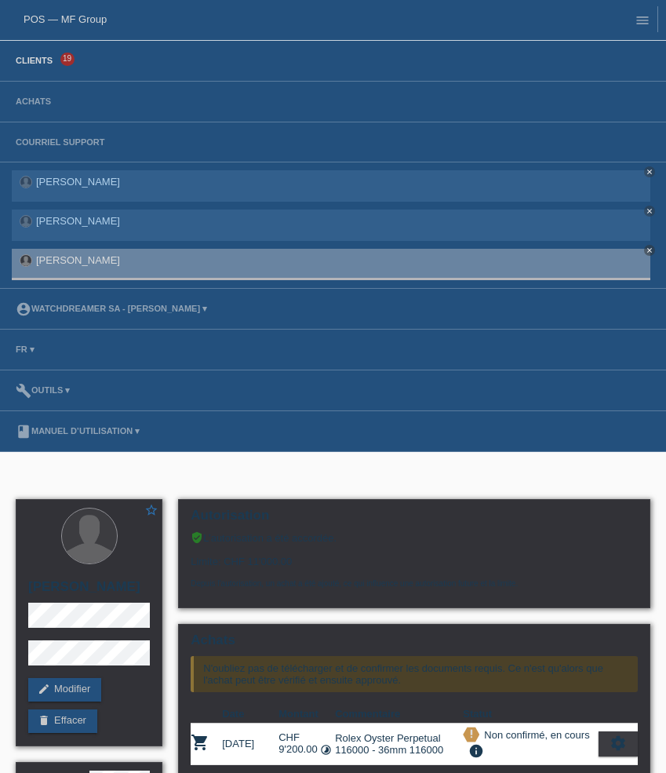
click at [43, 61] on link "Clients" at bounding box center [34, 60] width 53 height 9
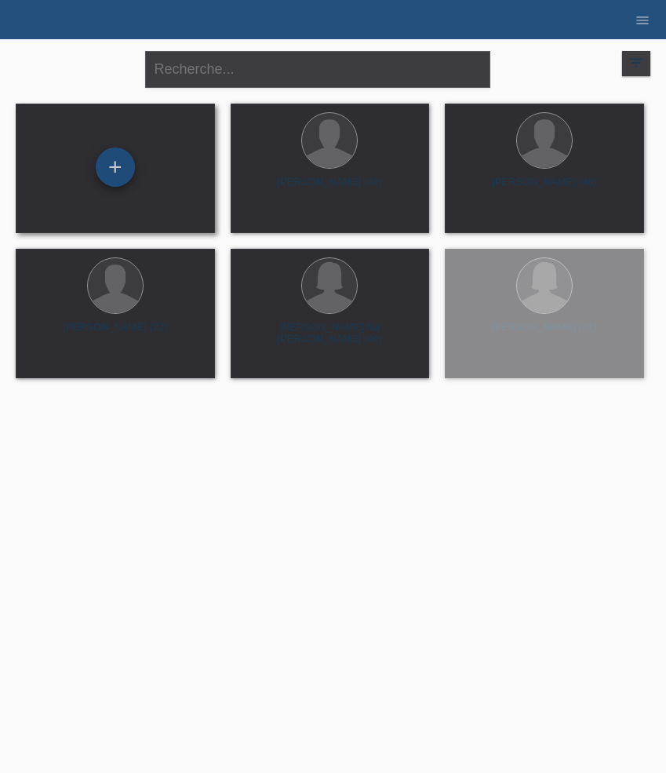
click at [120, 184] on div "+" at bounding box center [115, 167] width 39 height 39
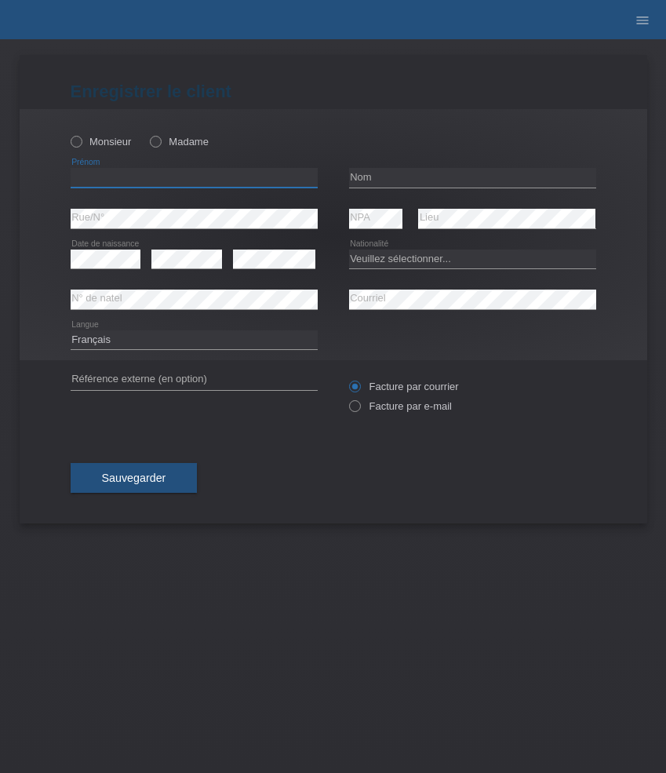
click at [120, 171] on input "text" at bounding box center [194, 178] width 247 height 20
paste input "[PERSON_NAME]"
type input "[PERSON_NAME]"
click at [108, 135] on div "Monsieur Madame" at bounding box center [194, 142] width 247 height 32
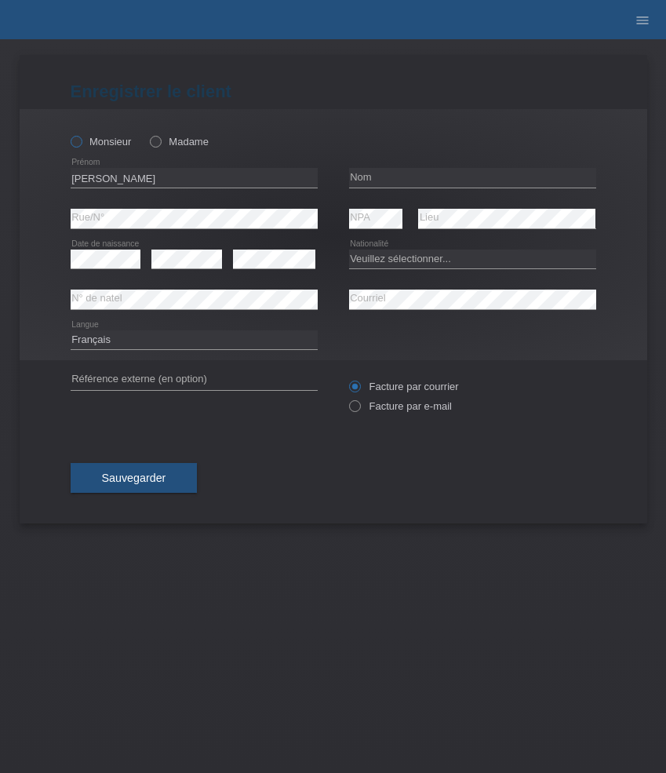
click at [100, 145] on label "Monsieur" at bounding box center [101, 142] width 61 height 12
click at [81, 145] on input "Monsieur" at bounding box center [76, 141] width 10 height 10
radio input "true"
click at [391, 178] on input "text" at bounding box center [472, 178] width 247 height 20
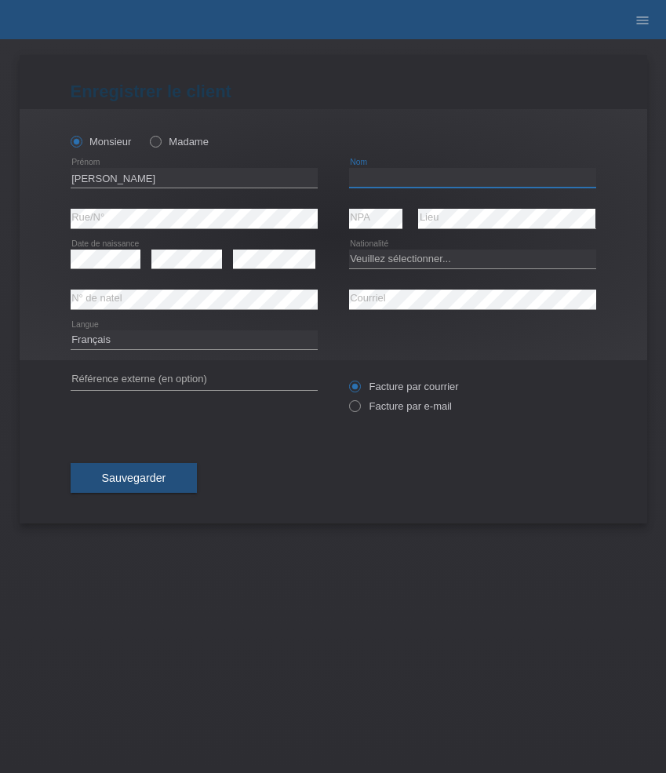
paste input "Probst"
type input "Probst"
click at [363, 261] on select "Veuillez sélectionner... Suisse Allemagne Autriche Liechtenstein ------------ A…" at bounding box center [472, 259] width 247 height 19
select select "CH"
click at [349, 250] on select "Veuillez sélectionner... Suisse Allemagne Autriche Liechtenstein ------------ A…" at bounding box center [472, 259] width 247 height 19
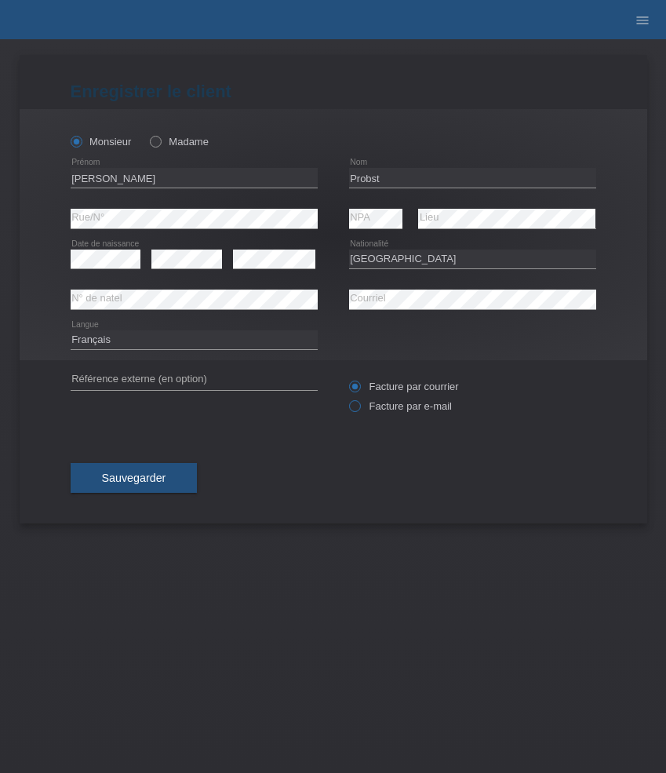
click at [404, 403] on label "Facture par e-mail" at bounding box center [400, 406] width 103 height 12
click at [359, 403] on input "Facture par e-mail" at bounding box center [354, 410] width 10 height 20
radio input "true"
click at [197, 338] on select "Deutsch Français Italiano English" at bounding box center [194, 339] width 247 height 19
select select "de"
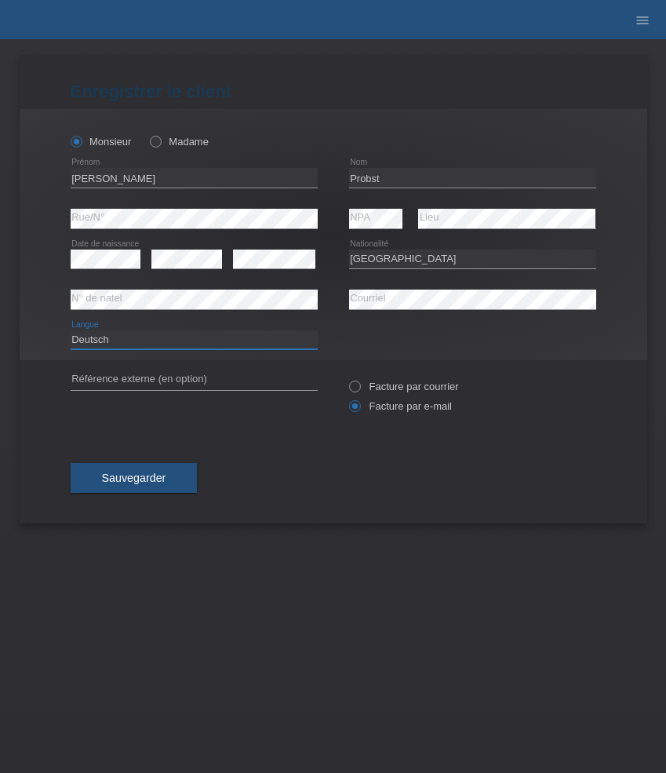
click at [71, 330] on select "Deutsch Français Italiano English" at bounding box center [194, 339] width 247 height 19
click at [110, 469] on button "Sauvegarder" at bounding box center [134, 478] width 127 height 30
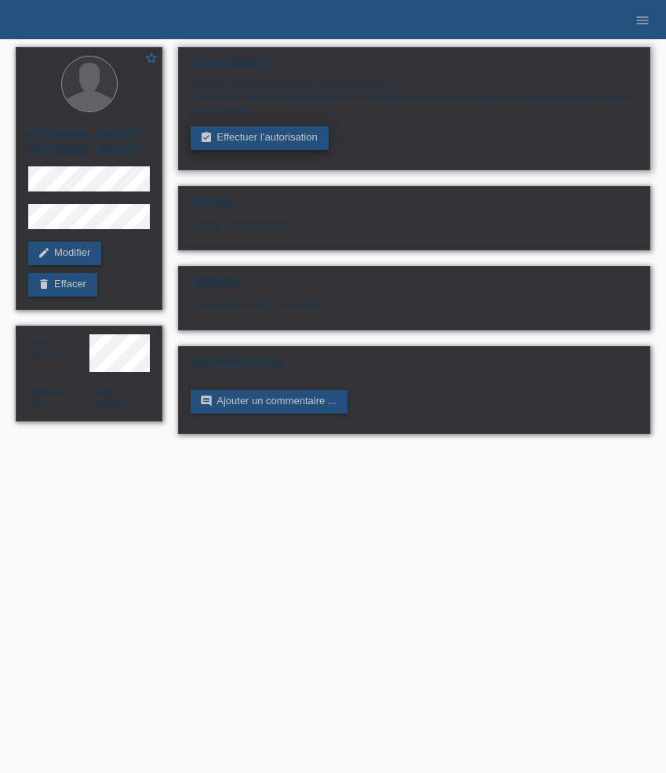
click at [254, 134] on link "assignment_turned_in Effectuer l’autorisation" at bounding box center [259, 138] width 137 height 24
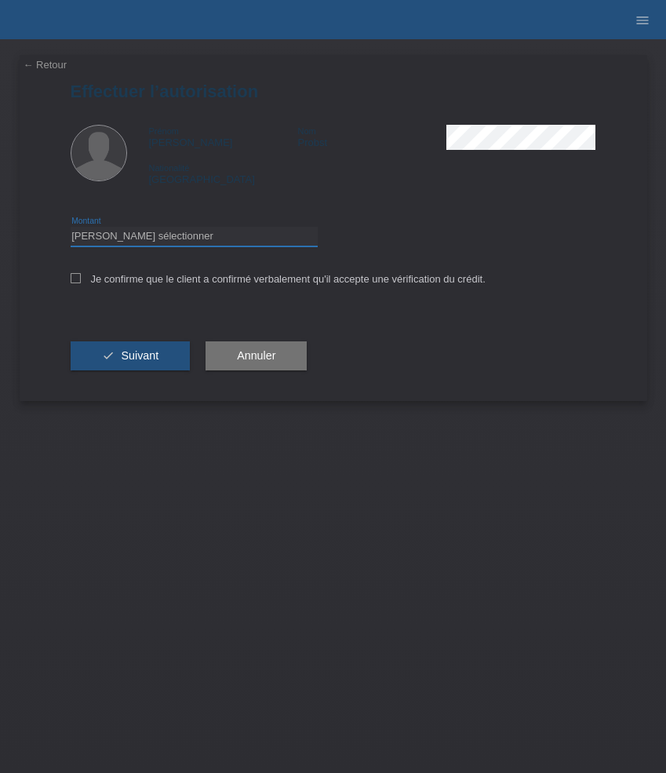
click at [184, 240] on select "Veuillez sélectionner CHF 1.00 - CHF 499.00 CHF 500.00 - CHF 1'999.00 CHF 2'000…" at bounding box center [194, 236] width 247 height 19
select select "3"
click at [71, 229] on select "Veuillez sélectionner CHF 1.00 - CHF 499.00 CHF 500.00 - CHF 1'999.00 CHF 2'000…" at bounding box center [194, 236] width 247 height 19
click at [226, 283] on label "Je confirme que le client a confirmé verbalement qu'il accepte une vérification…" at bounding box center [278, 279] width 415 height 12
click at [81, 283] on input "Je confirme que le client a confirmé verbalement qu'il accepte une vérification…" at bounding box center [76, 278] width 10 height 10
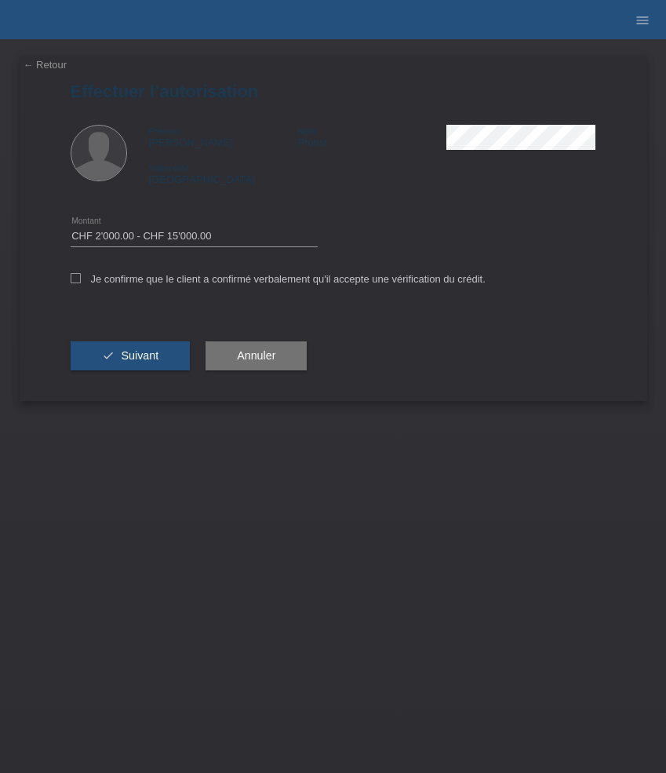
checkbox input "true"
click at [150, 355] on span "Suivant" at bounding box center [140, 355] width 38 height 13
